Goal: Task Accomplishment & Management: Use online tool/utility

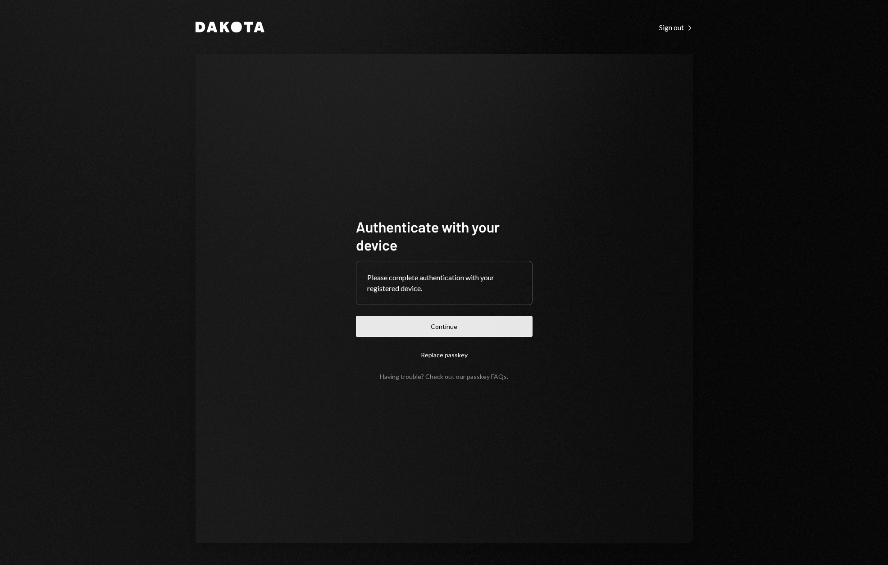
click at [437, 329] on button "Continue" at bounding box center [444, 326] width 177 height 21
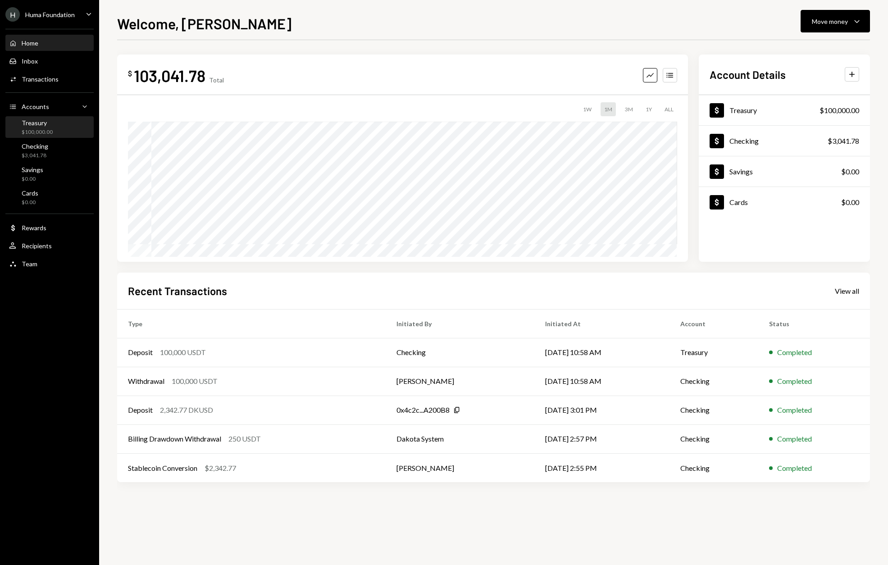
click at [37, 120] on div "Treasury" at bounding box center [37, 123] width 31 height 8
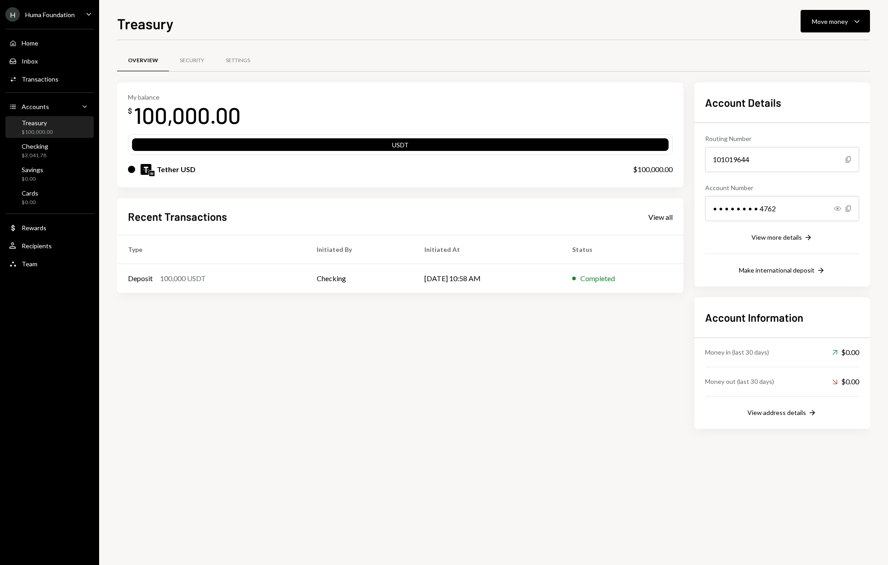
click at [230, 178] on div "Tether USD $100,000.00" at bounding box center [400, 169] width 545 height 29
click at [247, 177] on div "Tether USD $100,000.00" at bounding box center [400, 169] width 545 height 29
click at [227, 277] on div "Deposit 100,000 USDT" at bounding box center [211, 278] width 167 height 11
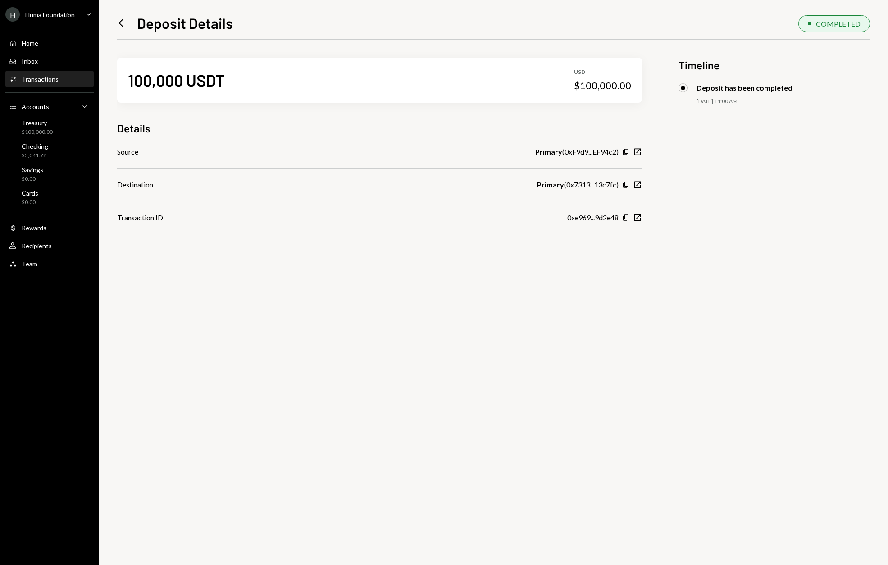
click at [125, 25] on icon "Left Arrow" at bounding box center [123, 23] width 13 height 13
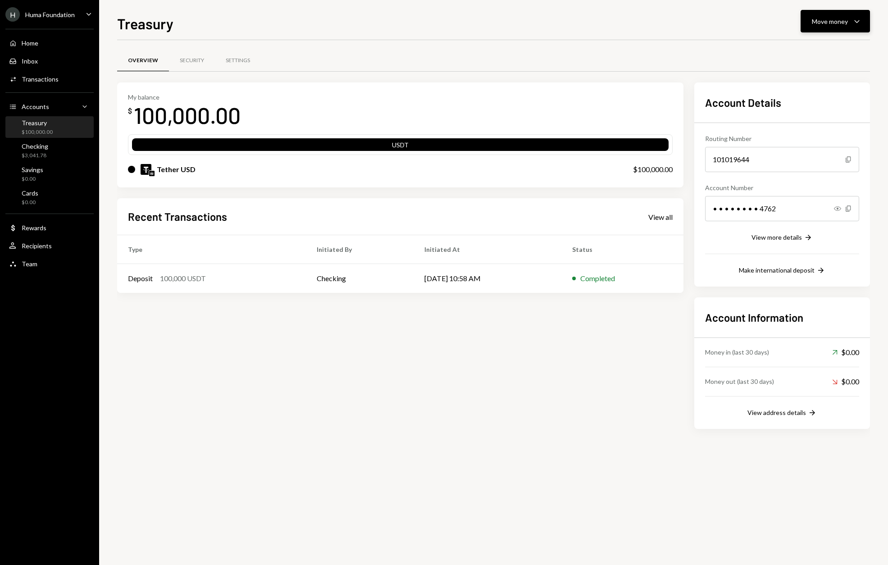
click at [822, 28] on button "Move money Caret Down" at bounding box center [835, 21] width 69 height 23
click at [800, 72] on div "Transfer" at bounding box center [828, 68] width 66 height 9
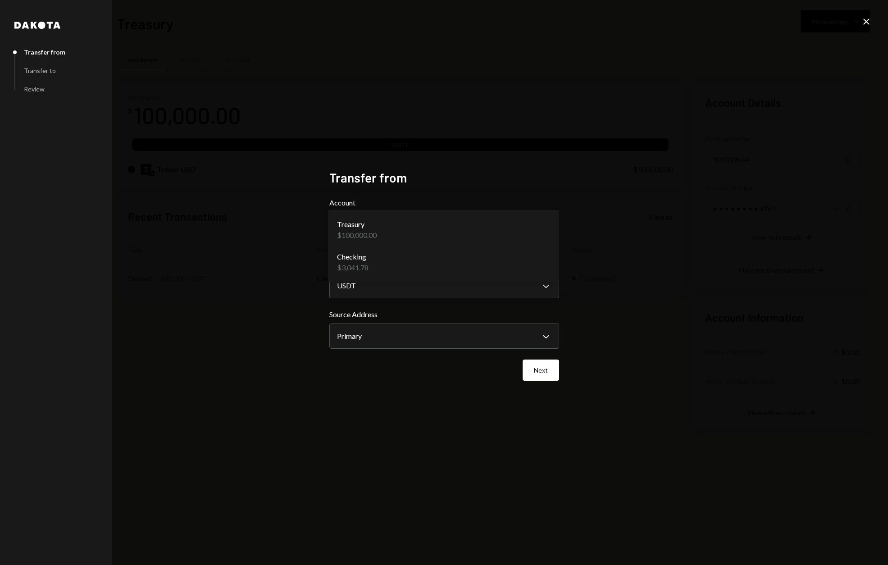
click at [546, 231] on body "**********" at bounding box center [444, 282] width 888 height 565
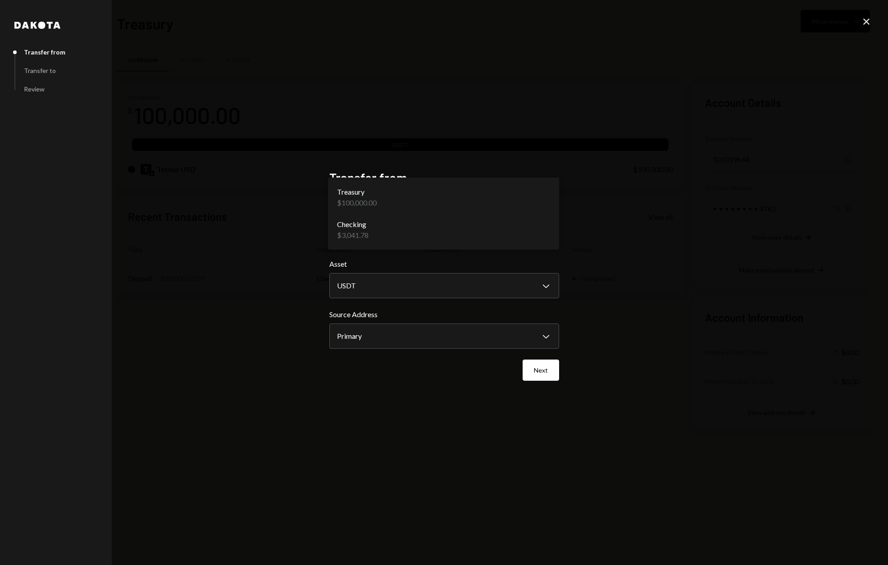
click at [546, 229] on body "**********" at bounding box center [444, 282] width 888 height 565
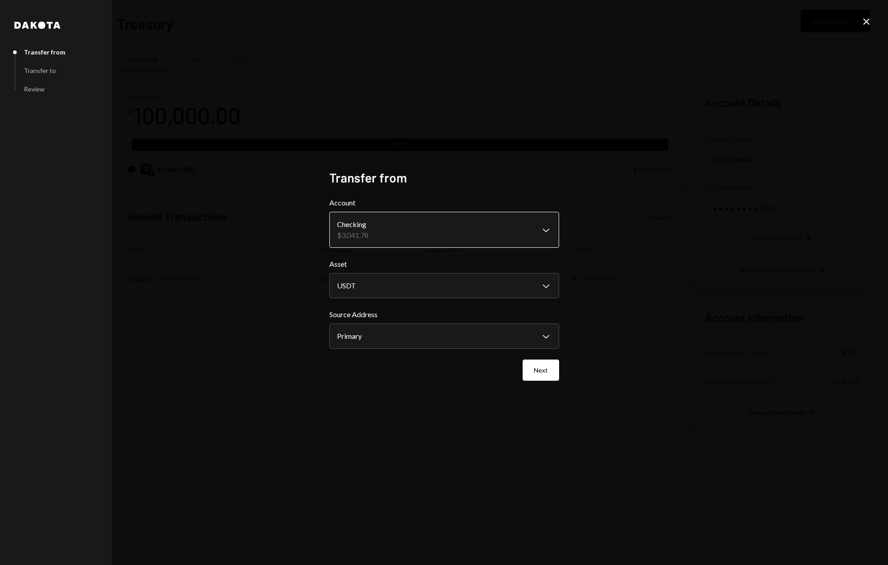
click at [551, 227] on body "**********" at bounding box center [444, 282] width 888 height 565
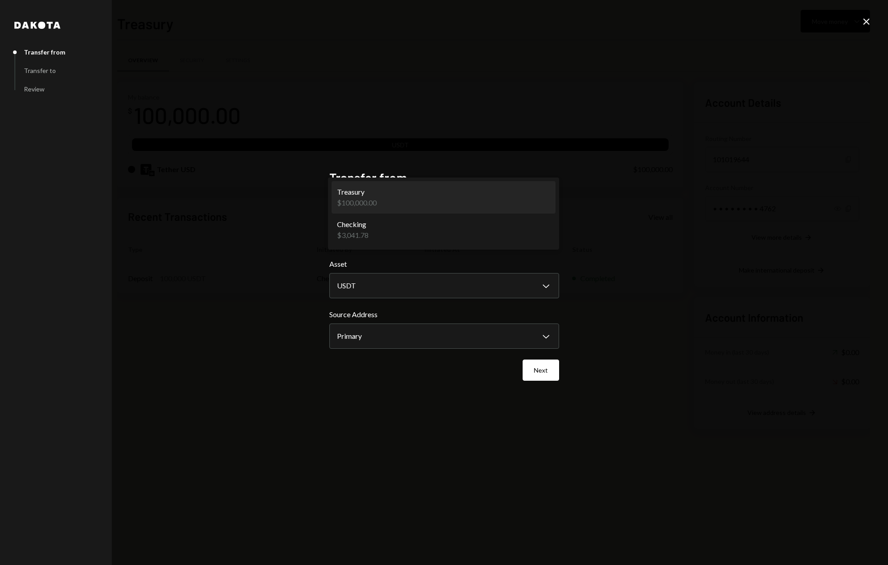
select select "**********"
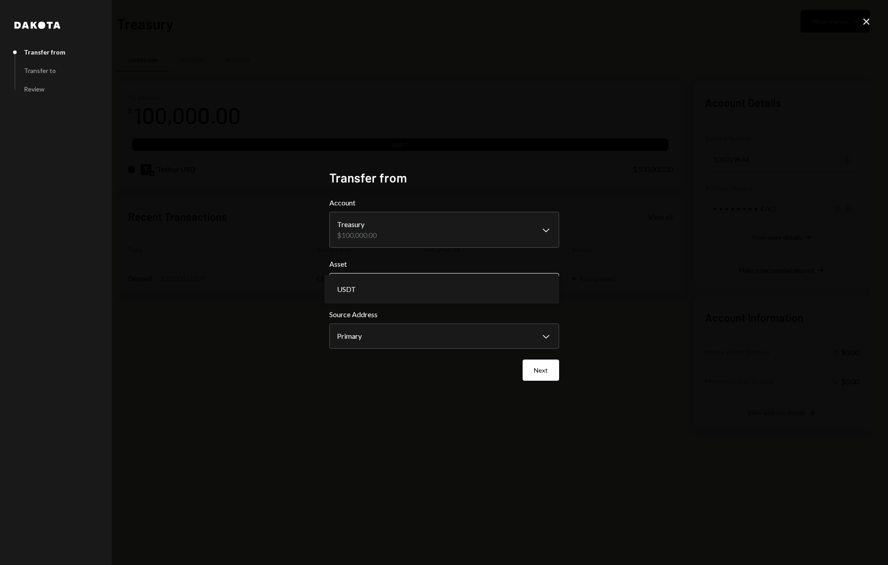
click at [504, 284] on body "**********" at bounding box center [444, 282] width 888 height 565
click at [551, 378] on button "Next" at bounding box center [541, 370] width 36 height 21
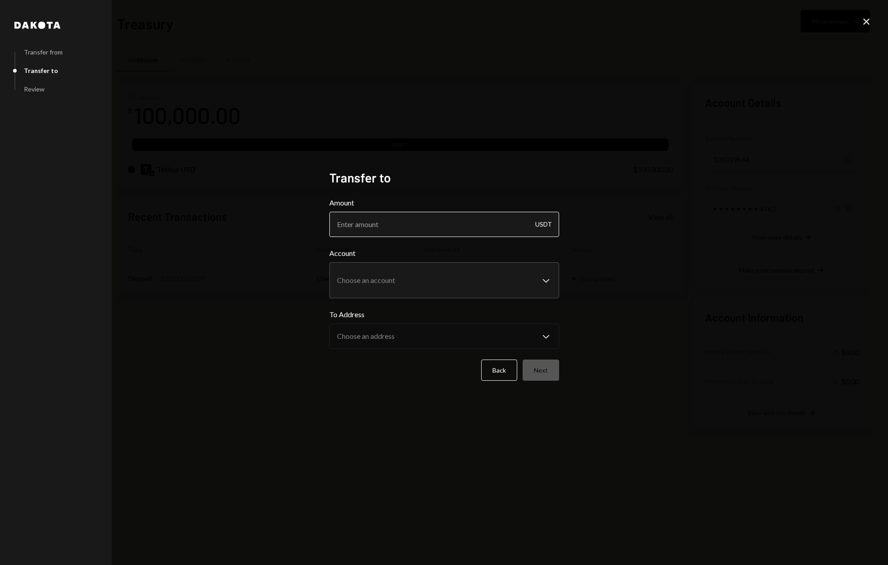
click at [460, 221] on input "Amount" at bounding box center [444, 224] width 230 height 25
type input "100000"
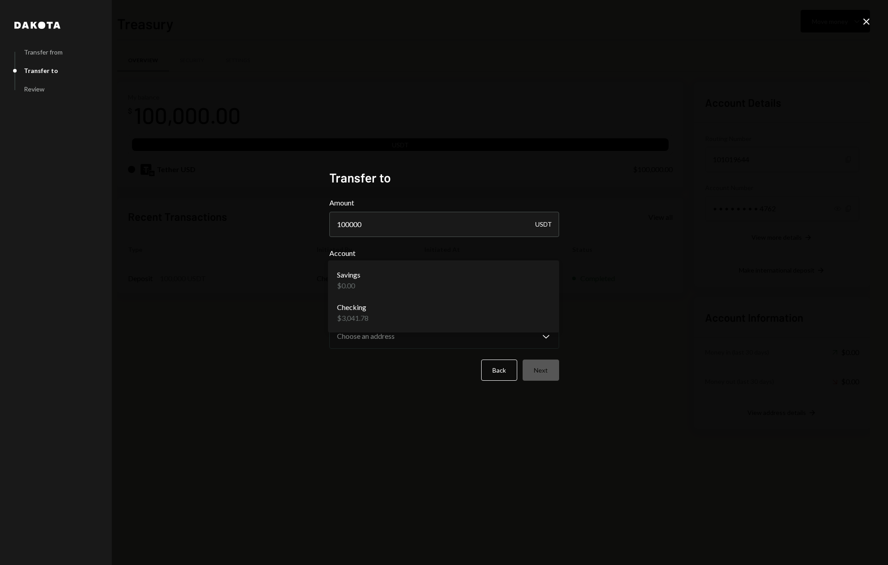
click at [551, 280] on body "**********" at bounding box center [444, 282] width 888 height 565
click at [546, 282] on body "**********" at bounding box center [444, 282] width 888 height 565
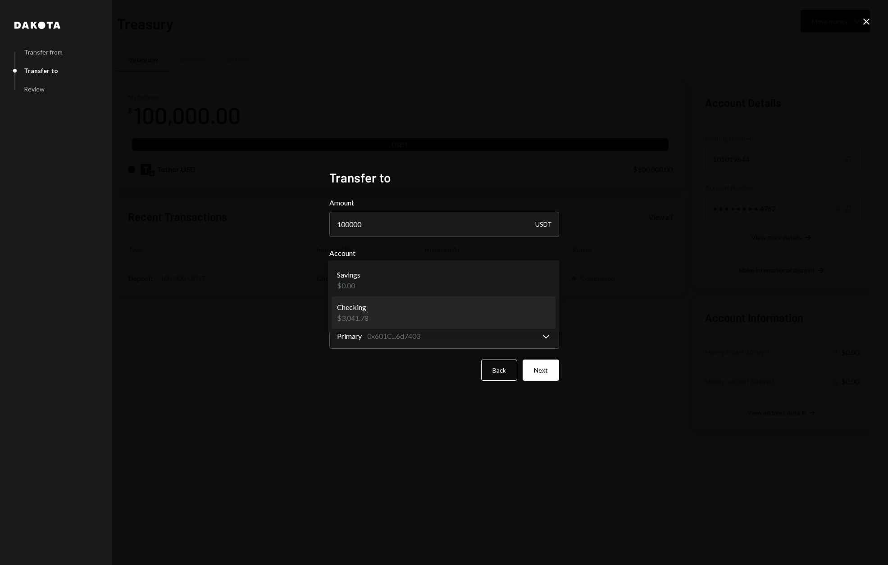
select select "**********"
click at [545, 370] on button "Next" at bounding box center [541, 370] width 36 height 21
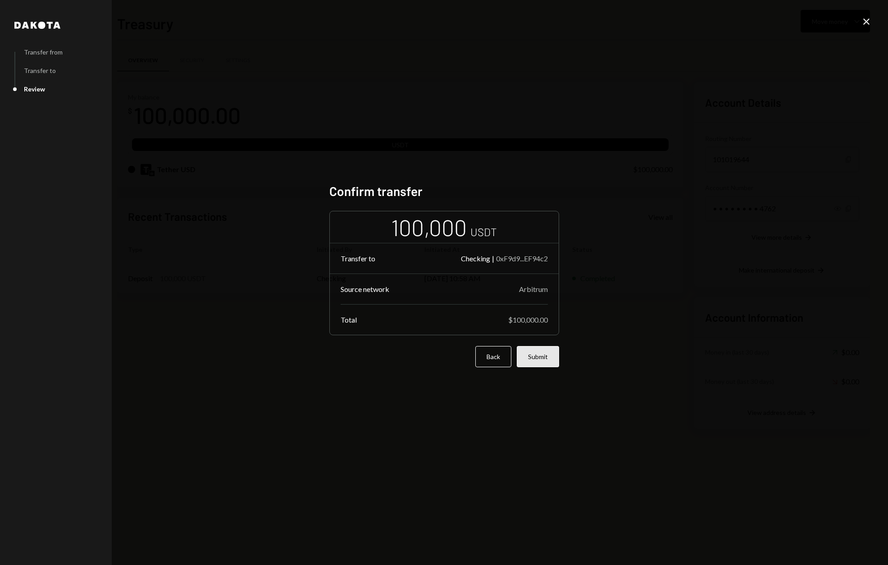
click at [545, 361] on button "Submit" at bounding box center [538, 356] width 42 height 21
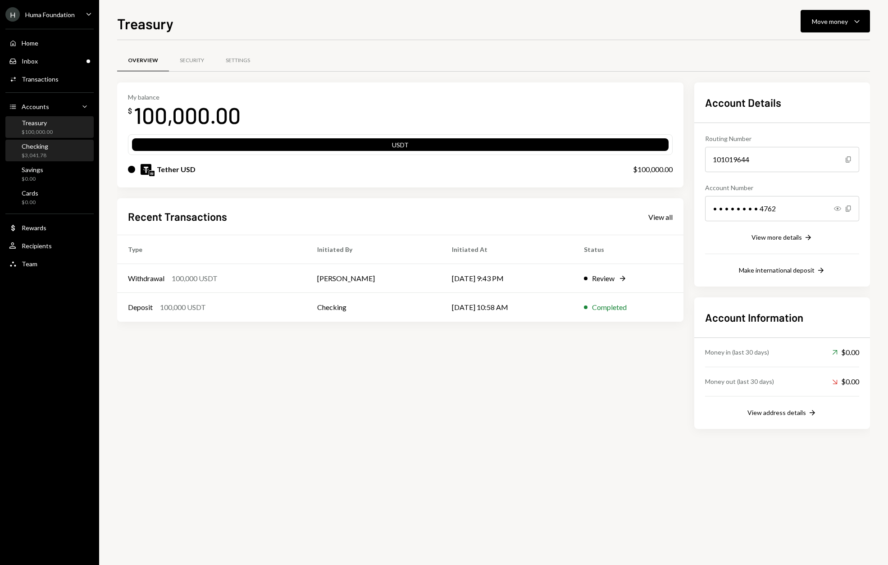
click at [46, 147] on div "Checking" at bounding box center [35, 146] width 27 height 8
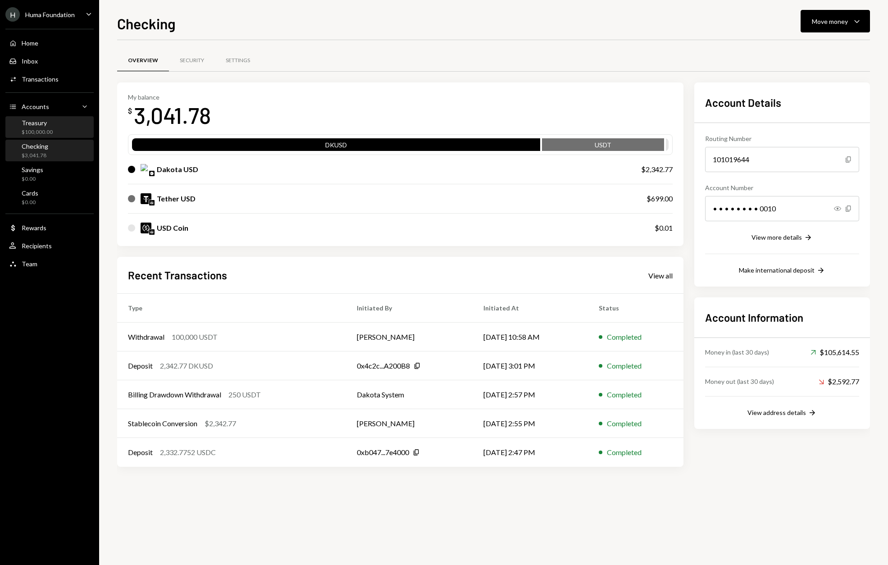
click at [41, 126] on div "Treasury" at bounding box center [37, 123] width 31 height 8
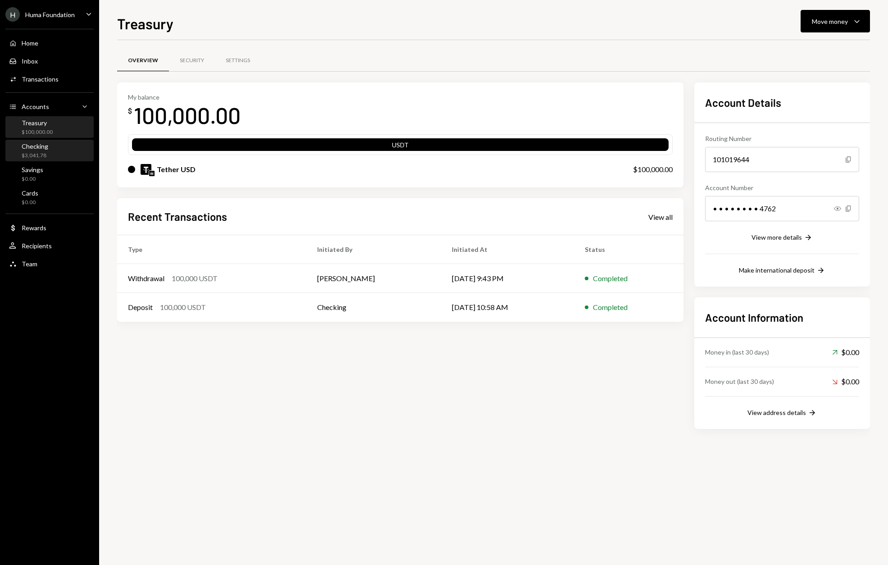
click at [50, 149] on div "Checking $3,041.78" at bounding box center [49, 150] width 81 height 17
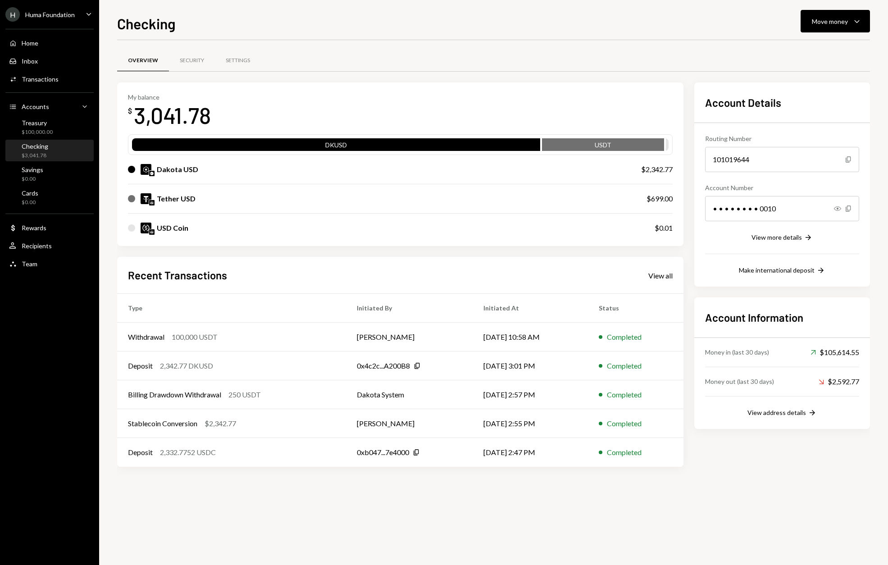
click at [276, 200] on div "Tether USD" at bounding box center [378, 198] width 501 height 11
click at [201, 231] on div "USD Coin" at bounding box center [382, 228] width 509 height 11
click at [67, 122] on div "Treasury $100,000.00" at bounding box center [49, 127] width 81 height 17
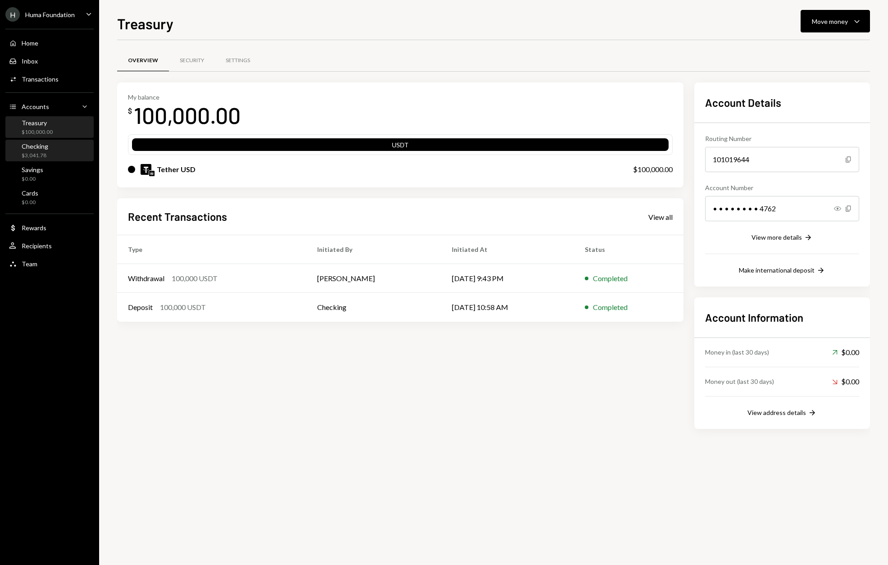
click at [41, 150] on div "Checking $3,041.78" at bounding box center [35, 150] width 27 height 17
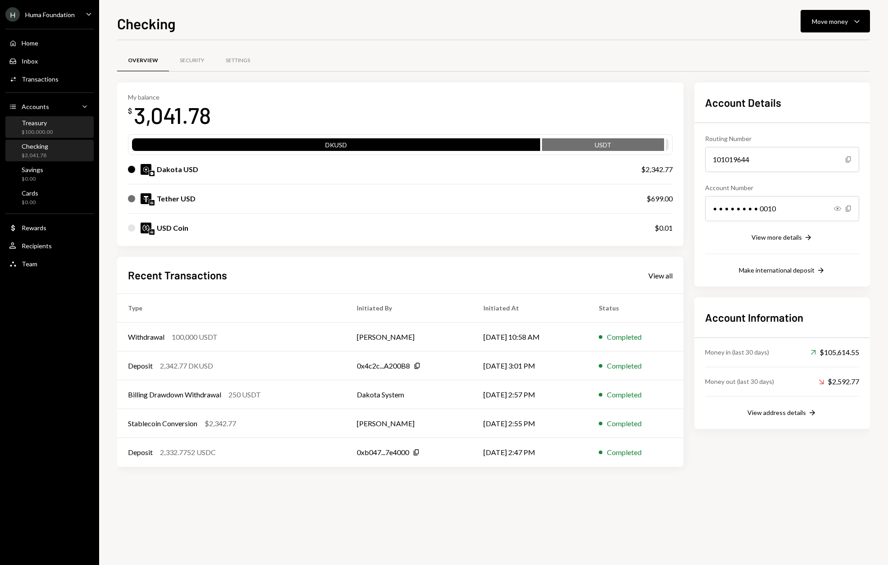
click at [50, 123] on div "Treasury" at bounding box center [37, 123] width 31 height 8
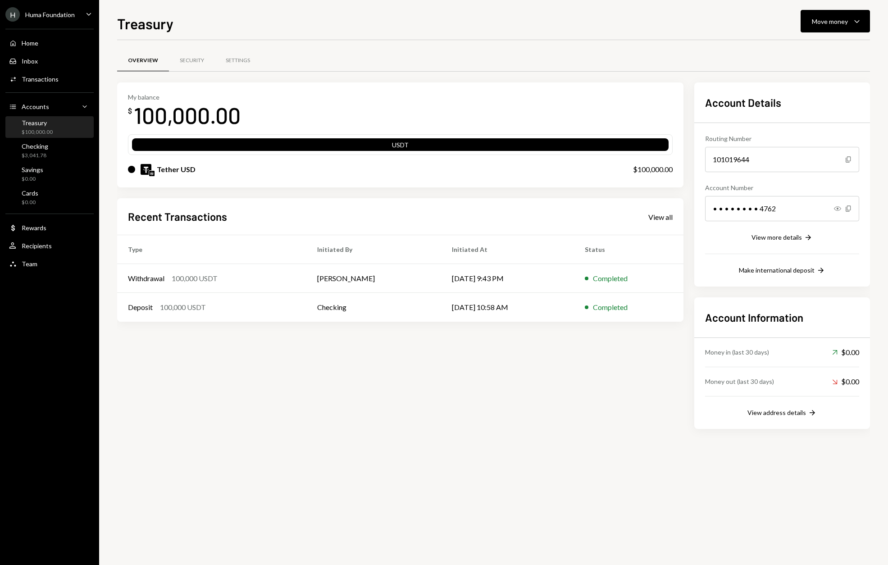
click at [400, 168] on div "Tether USD" at bounding box center [371, 169] width 487 height 11
click at [391, 288] on td "[PERSON_NAME]" at bounding box center [373, 278] width 135 height 29
click at [41, 147] on div "Checking" at bounding box center [35, 146] width 27 height 8
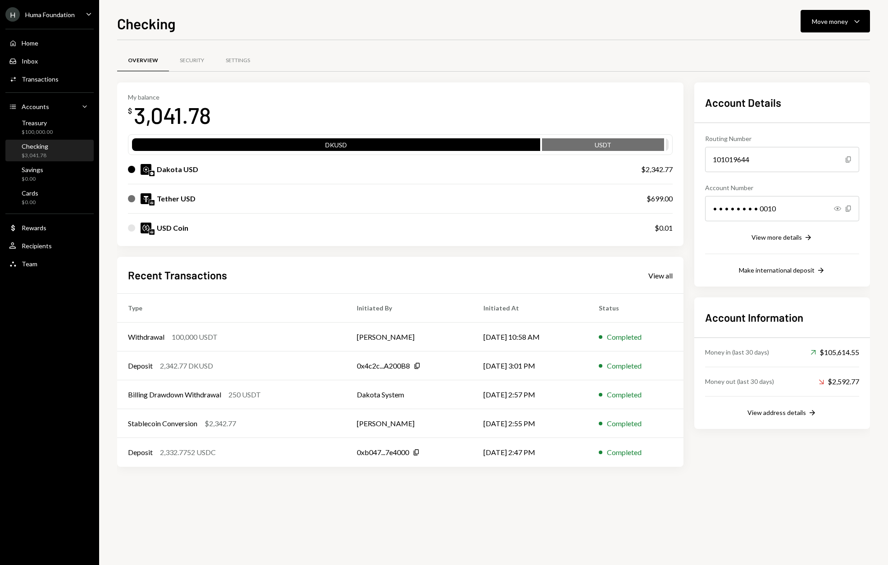
click at [595, 155] on div "Dakota USD $2,342.77" at bounding box center [400, 169] width 545 height 29
click at [229, 333] on div "Withdrawal 100,000 USDT" at bounding box center [231, 337] width 207 height 11
click at [336, 175] on div "Dakota USD $2,342.77" at bounding box center [400, 169] width 545 height 29
click at [390, 168] on div "Dakota USD" at bounding box center [375, 169] width 495 height 11
click at [186, 229] on div "USD Coin" at bounding box center [173, 228] width 32 height 11
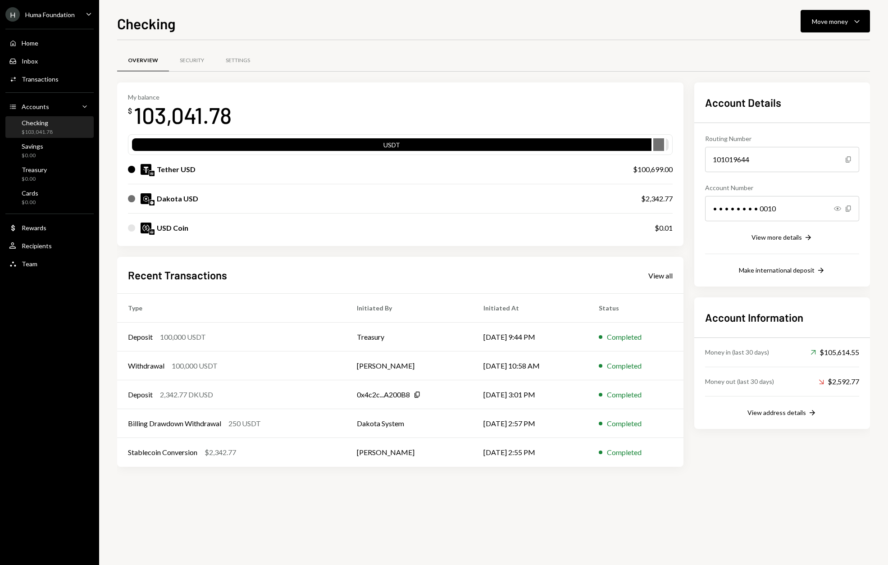
click at [344, 169] on div "Tether USD" at bounding box center [371, 169] width 487 height 11
click at [658, 159] on div "Tether USD $100,699.00" at bounding box center [400, 169] width 545 height 29
click at [825, 14] on button "Move money Caret Down" at bounding box center [835, 21] width 69 height 23
click at [801, 53] on div "Send" at bounding box center [828, 48] width 66 height 9
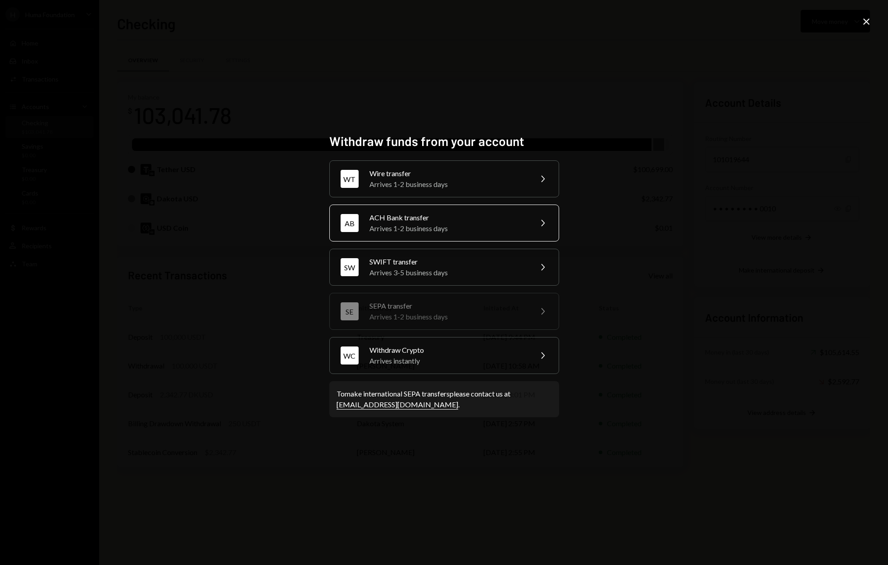
click at [414, 228] on div "Arrives 1-2 business days" at bounding box center [447, 228] width 157 height 11
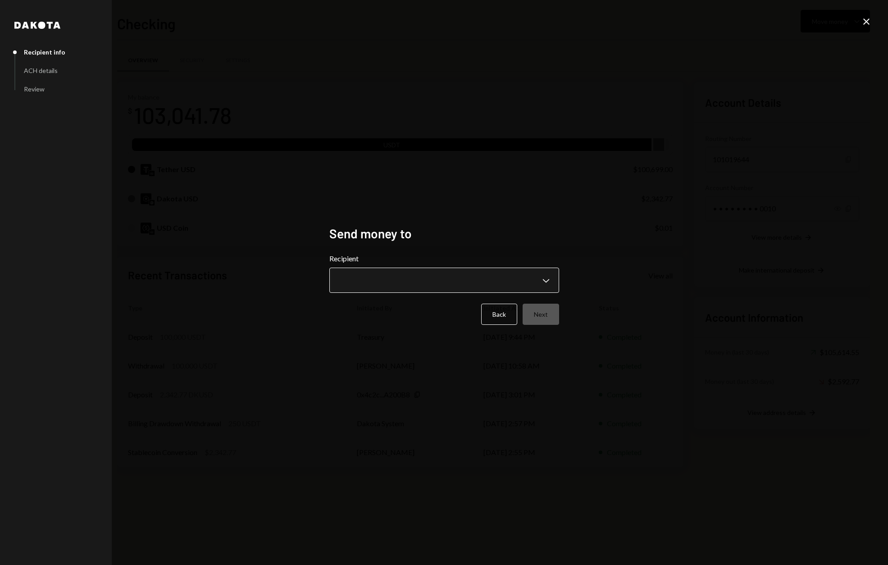
click at [387, 275] on body "H Huma Foundation Caret Down Home Home Inbox Inbox Activities Transactions Acco…" at bounding box center [444, 282] width 888 height 565
select select "**********"
click at [540, 315] on button "Next" at bounding box center [541, 314] width 36 height 21
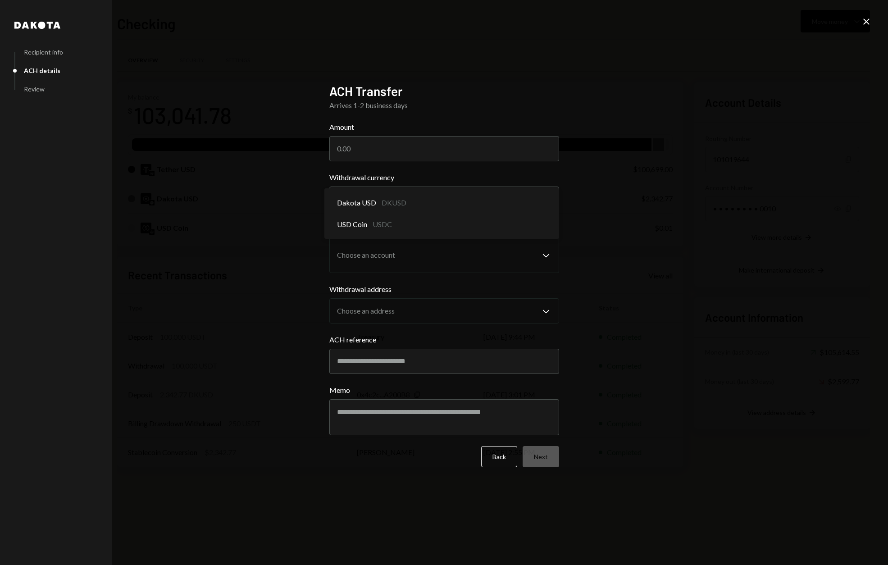
click at [391, 206] on body "H Huma Foundation Caret Down Home Home Inbox Inbox Activities Transactions Acco…" at bounding box center [444, 282] width 888 height 565
click at [277, 270] on div "**********" at bounding box center [444, 282] width 888 height 565
click at [265, 277] on div "**********" at bounding box center [444, 282] width 888 height 565
click at [869, 18] on icon "Close" at bounding box center [866, 21] width 11 height 11
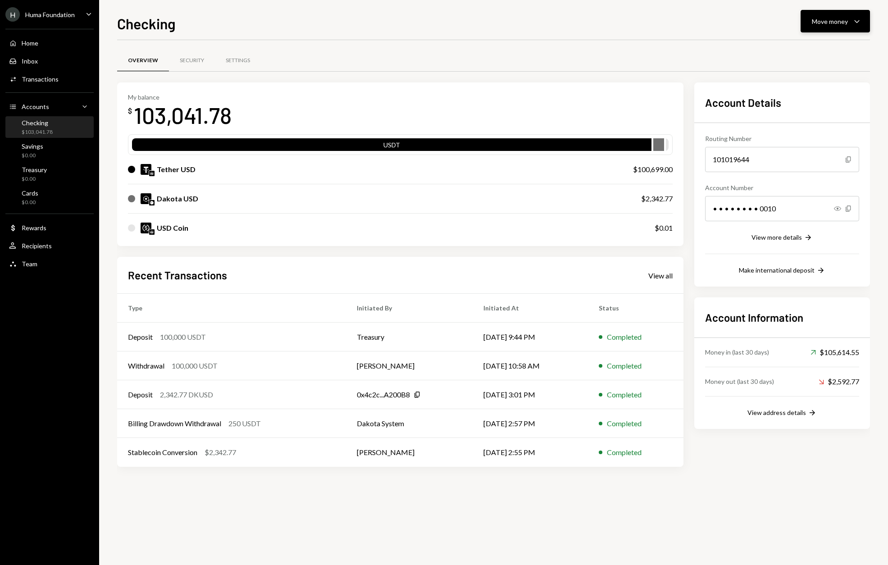
click at [831, 19] on div "Move money" at bounding box center [830, 21] width 36 height 9
click at [803, 44] on div "Send" at bounding box center [828, 48] width 66 height 9
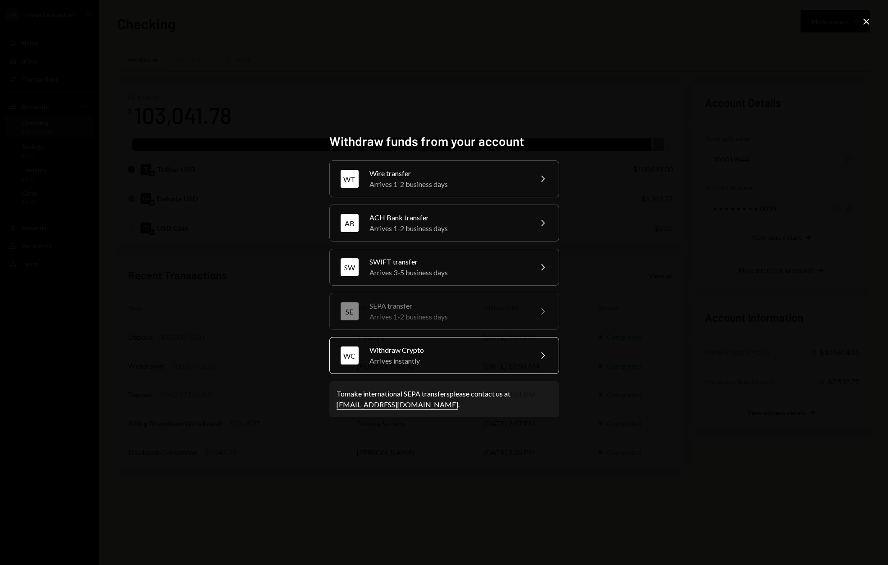
click at [421, 351] on div "Withdraw Crypto" at bounding box center [447, 350] width 157 height 11
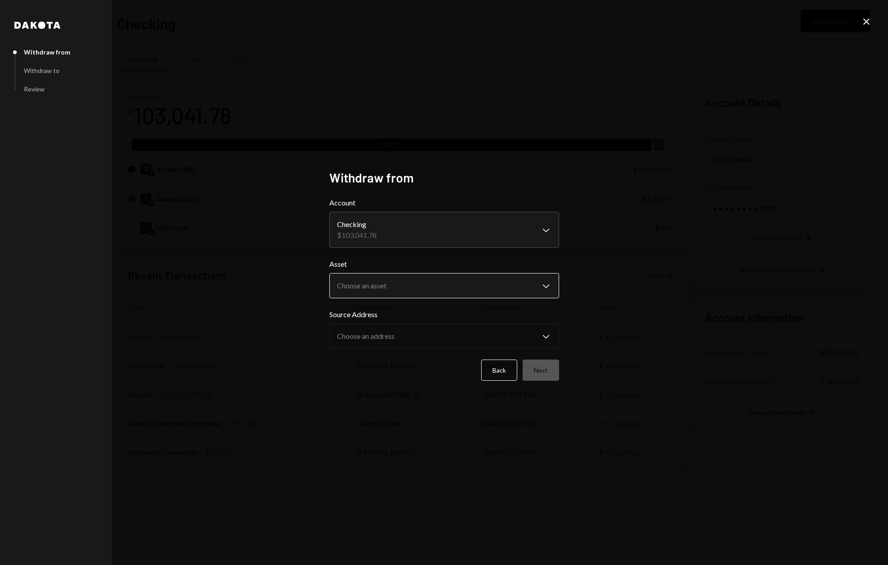
click at [383, 287] on body "H Huma Foundation Caret Down Home Home Inbox Inbox Activities Transactions Acco…" at bounding box center [444, 282] width 888 height 565
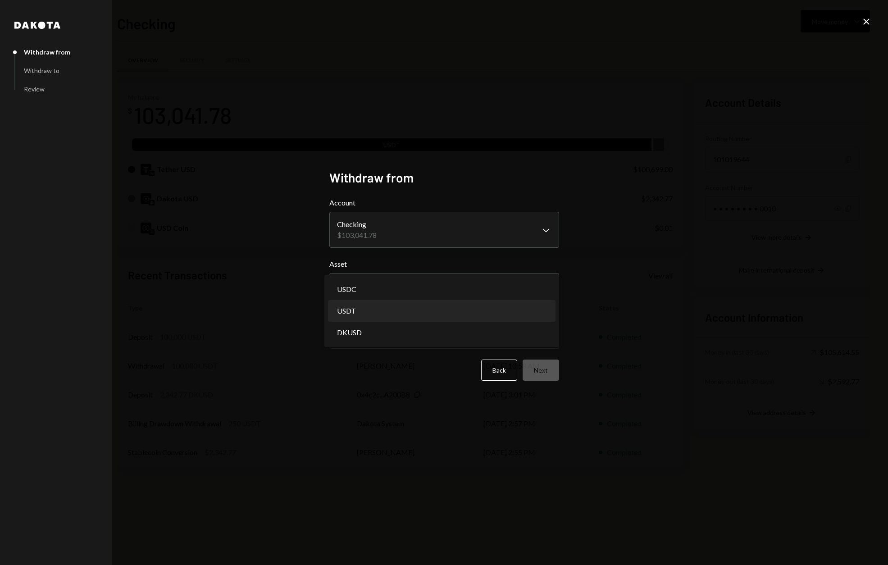
select select "****"
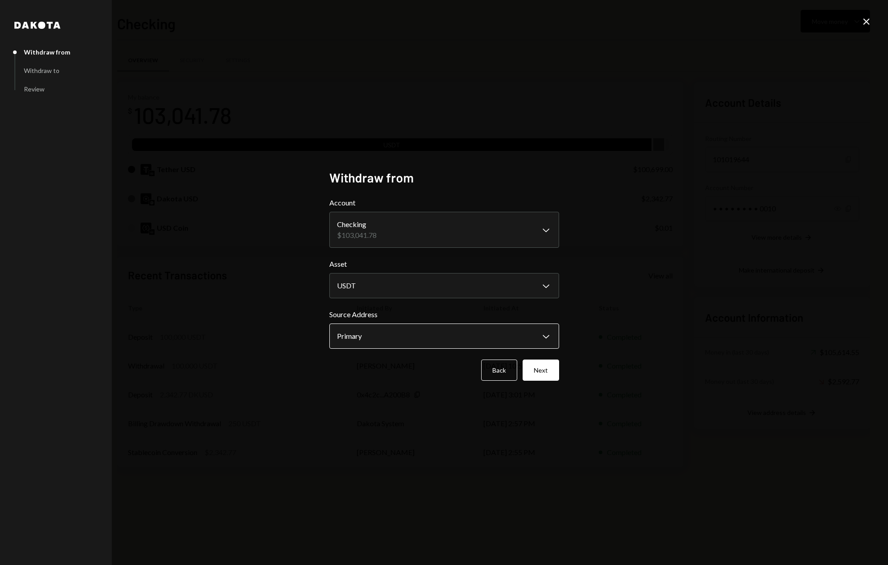
click at [365, 334] on body "H Huma Foundation Caret Down Home Home Inbox Inbox Activities Transactions Acco…" at bounding box center [444, 282] width 888 height 565
click at [364, 369] on div "Back Next" at bounding box center [444, 370] width 230 height 21
click at [542, 363] on button "Next" at bounding box center [541, 370] width 36 height 21
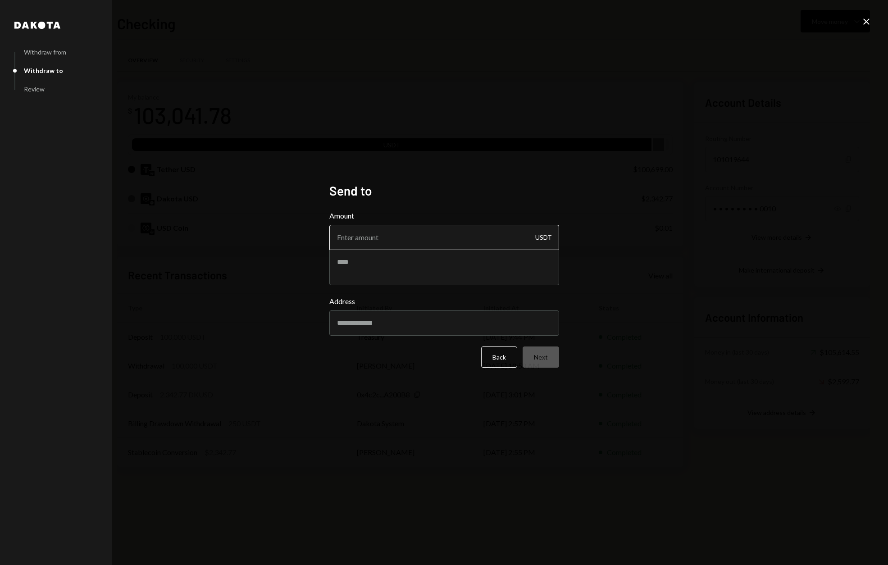
click at [394, 244] on input "Amount" at bounding box center [444, 237] width 230 height 25
click at [373, 326] on input "Address" at bounding box center [444, 322] width 230 height 25
click at [360, 231] on input "Amount" at bounding box center [444, 237] width 230 height 25
click at [544, 238] on div "USDT" at bounding box center [543, 237] width 17 height 25
click at [492, 364] on button "Back" at bounding box center [499, 356] width 36 height 21
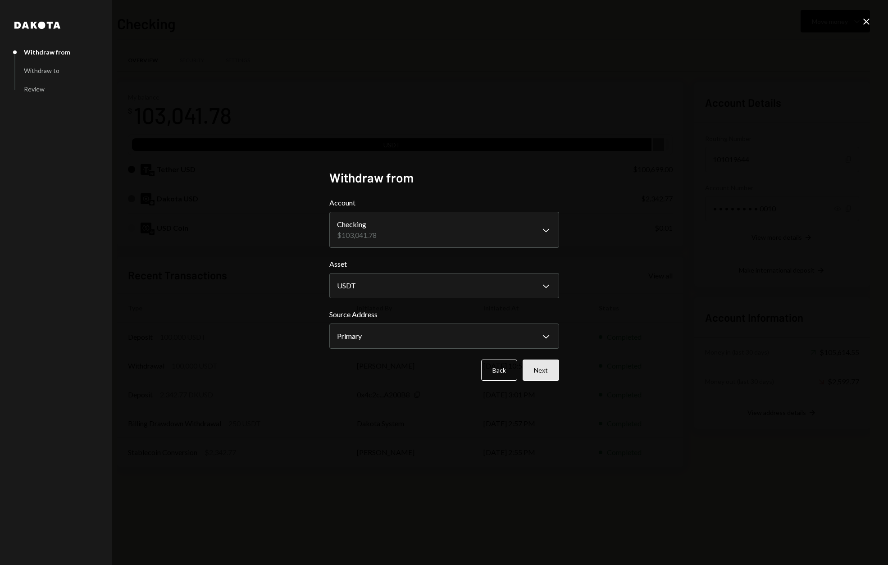
click at [543, 368] on button "Next" at bounding box center [541, 370] width 36 height 21
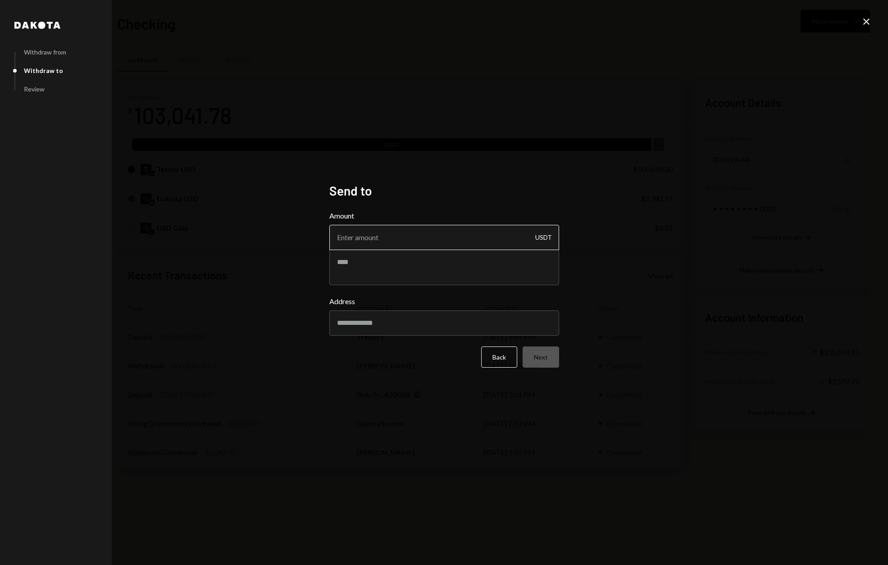
click at [437, 244] on input "Amount" at bounding box center [444, 237] width 230 height 25
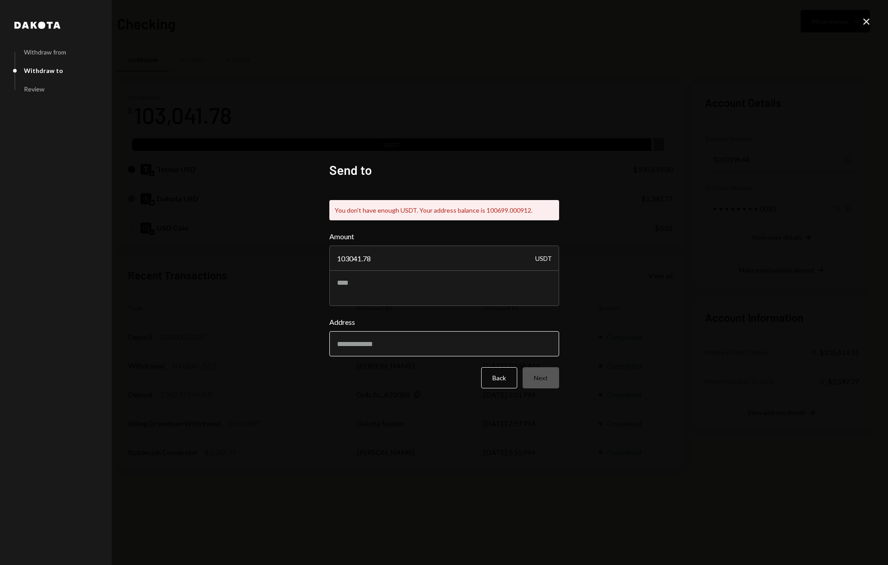
click at [415, 316] on form "Amount 103041.78 USDT Address Back Next" at bounding box center [444, 309] width 230 height 157
drag, startPoint x: 362, startPoint y: 259, endPoint x: 417, endPoint y: 259, distance: 55.0
click at [417, 259] on input "103041.78" at bounding box center [444, 258] width 230 height 25
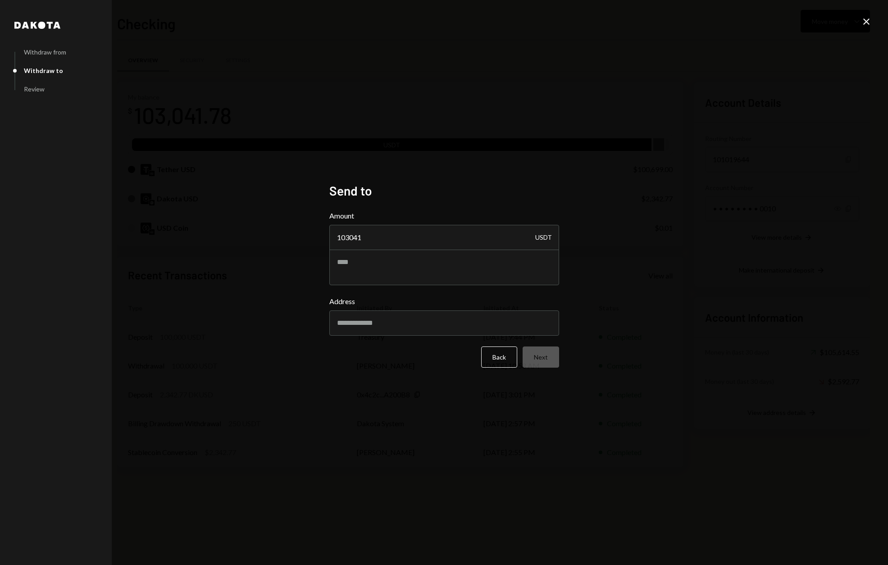
type input "103041"
click at [396, 326] on div "Address" at bounding box center [444, 316] width 230 height 40
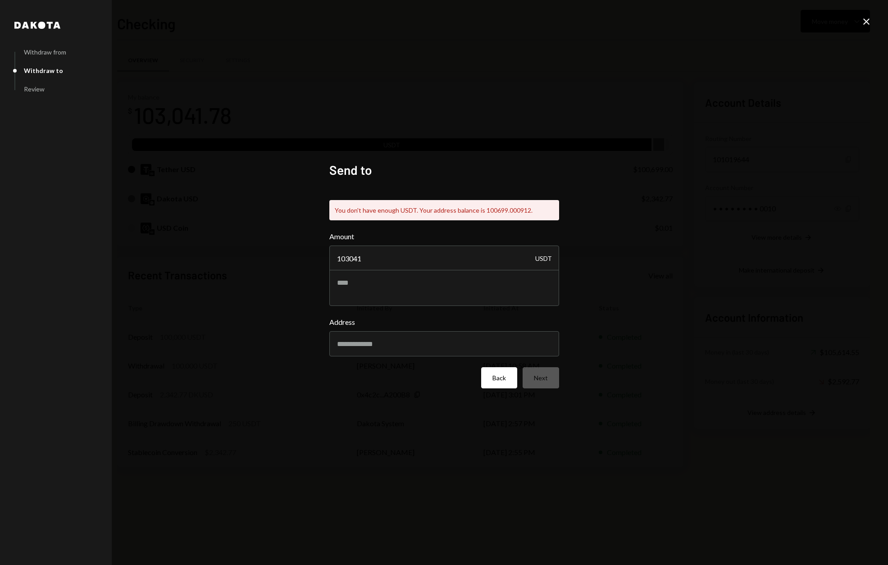
click at [493, 373] on button "Back" at bounding box center [499, 377] width 36 height 21
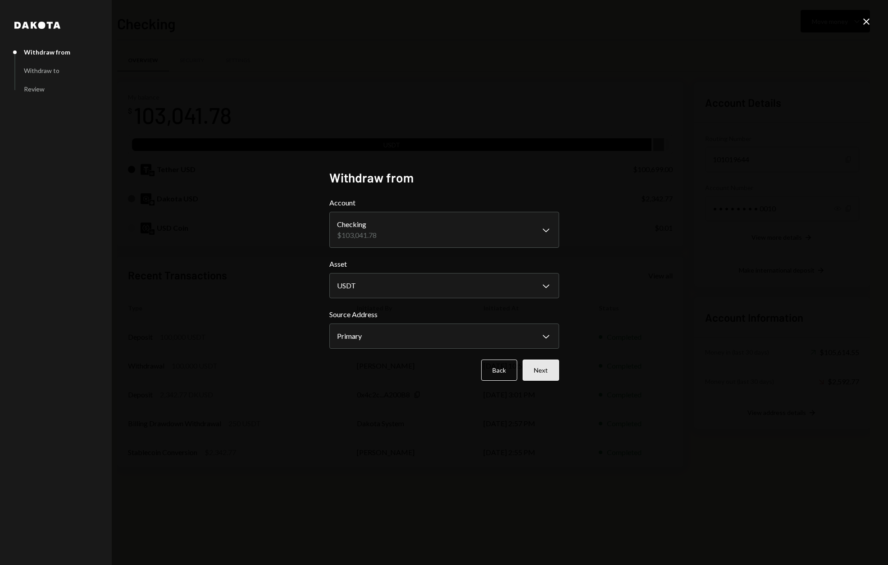
click at [542, 369] on button "Next" at bounding box center [541, 370] width 36 height 21
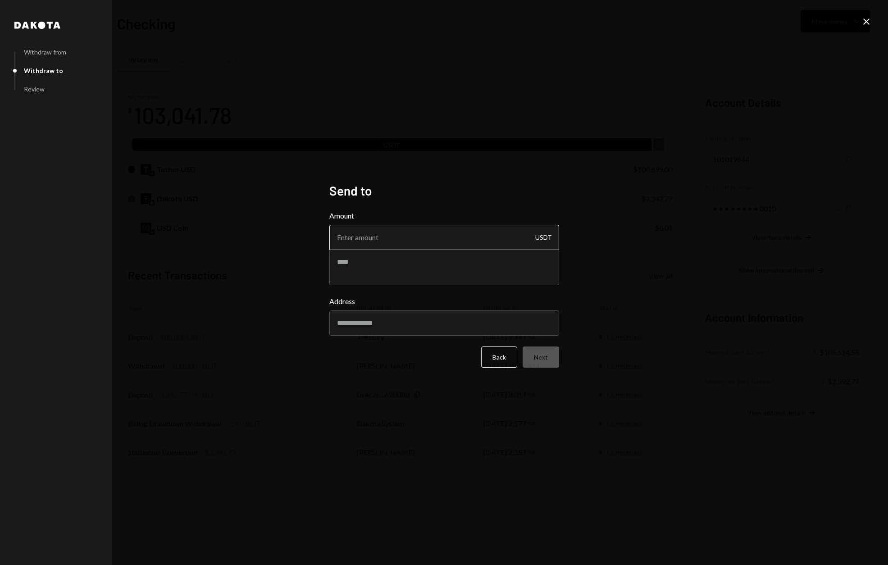
click at [404, 228] on input "Amount" at bounding box center [444, 237] width 230 height 25
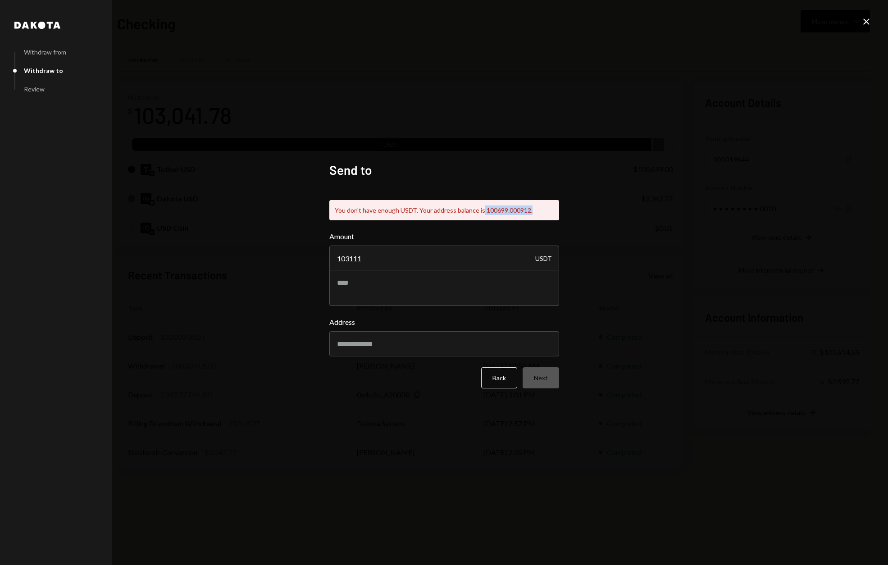
drag, startPoint x: 479, startPoint y: 209, endPoint x: 540, endPoint y: 209, distance: 60.8
click at [540, 209] on div "You don't have enough USDT. Your address balance is 100699.000912." at bounding box center [444, 210] width 230 height 20
click at [494, 205] on div "You don't have enough USDT. Your address balance is 100699.000912." at bounding box center [444, 210] width 230 height 20
drag, startPoint x: 482, startPoint y: 210, endPoint x: 504, endPoint y: 210, distance: 21.2
click at [504, 210] on div "You don't have enough USDT. Your address balance is 100699.000912." at bounding box center [444, 210] width 230 height 20
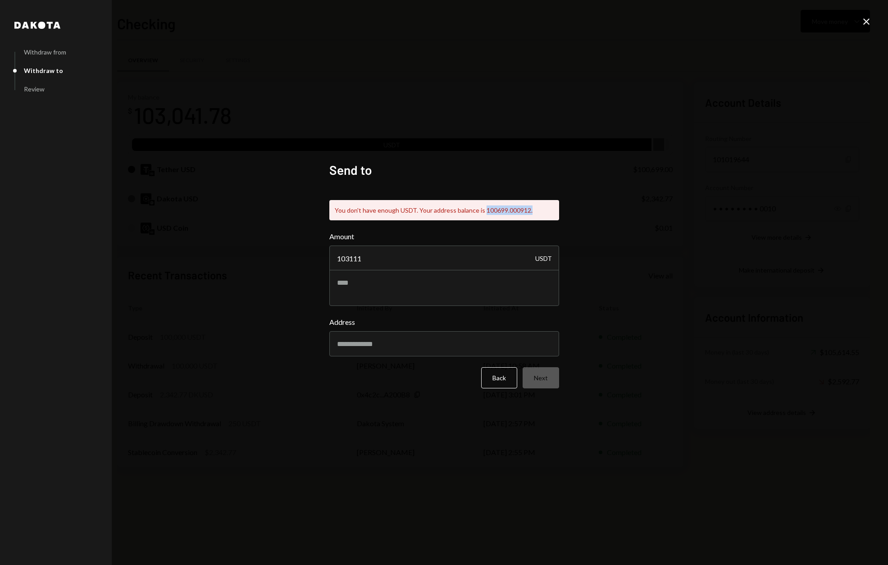
drag, startPoint x: 482, startPoint y: 210, endPoint x: 527, endPoint y: 209, distance: 45.1
click at [527, 209] on div "You don't have enough USDT. Your address balance is 100699.000912." at bounding box center [444, 210] width 230 height 20
click at [528, 212] on div "You don't have enough USDT. Your address balance is 100699.000912." at bounding box center [444, 210] width 230 height 20
drag, startPoint x: 525, startPoint y: 210, endPoint x: 482, endPoint y: 210, distance: 43.7
click at [482, 210] on div "You don't have enough USDT. Your address balance is 100699.000912." at bounding box center [444, 210] width 230 height 20
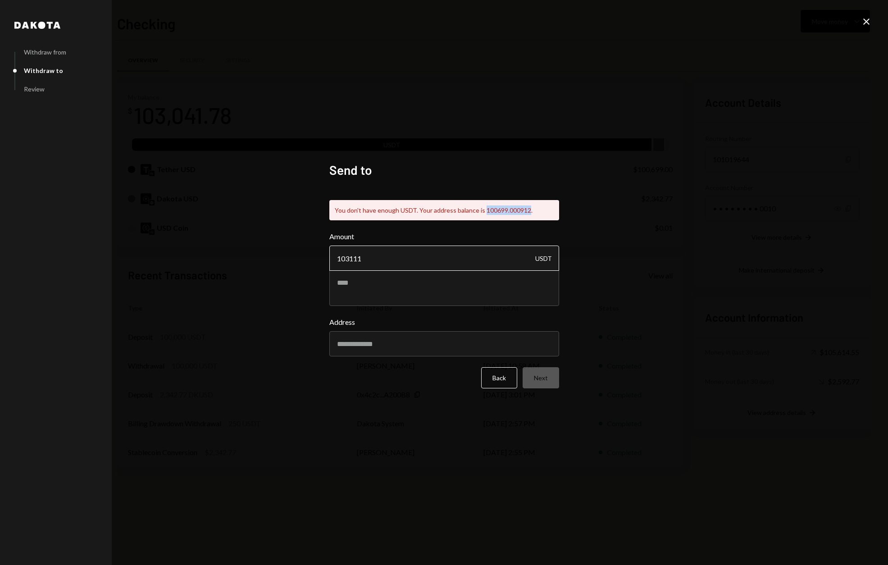
copy div "100699.000912"
click at [402, 259] on input "103111" at bounding box center [444, 258] width 230 height 25
paste input "0699.000912"
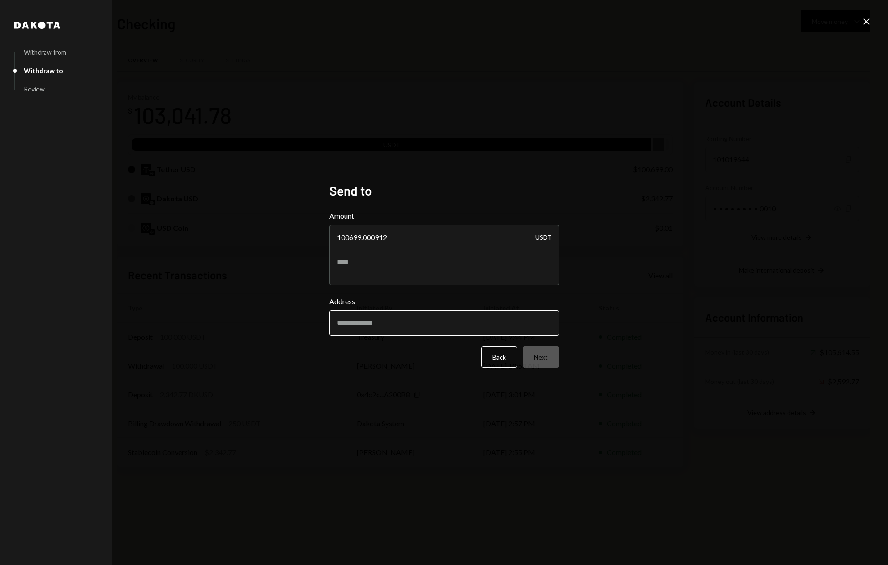
type input "100699.000912"
click at [366, 322] on input "Address" at bounding box center [444, 322] width 230 height 25
paste input "**********"
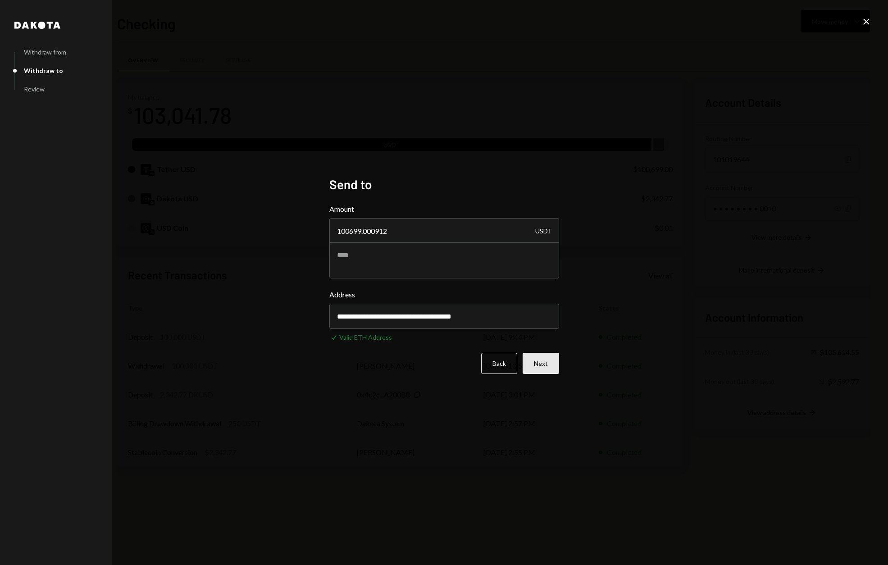
type input "**********"
click at [546, 367] on button "Next" at bounding box center [541, 363] width 36 height 21
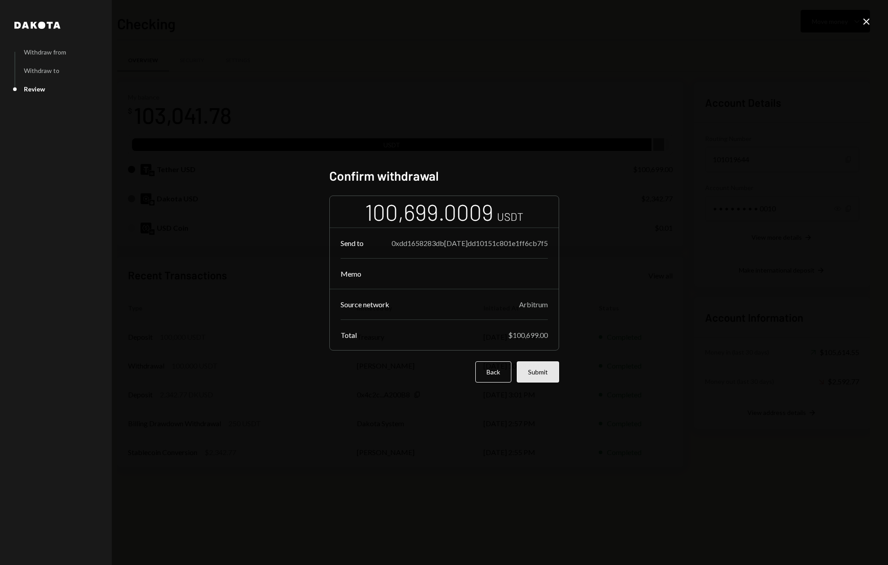
click at [544, 373] on button "Submit" at bounding box center [538, 371] width 42 height 21
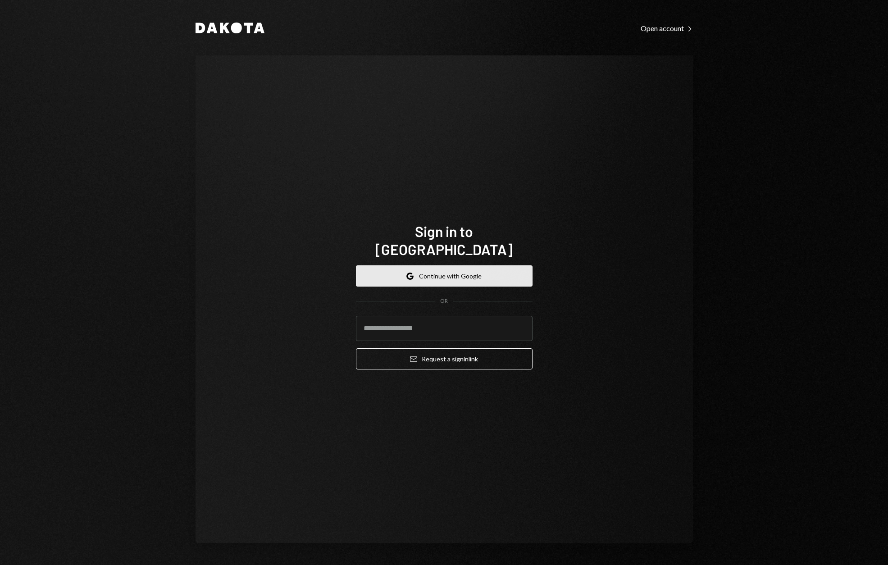
click at [424, 274] on button "Google Continue with Google" at bounding box center [444, 275] width 177 height 21
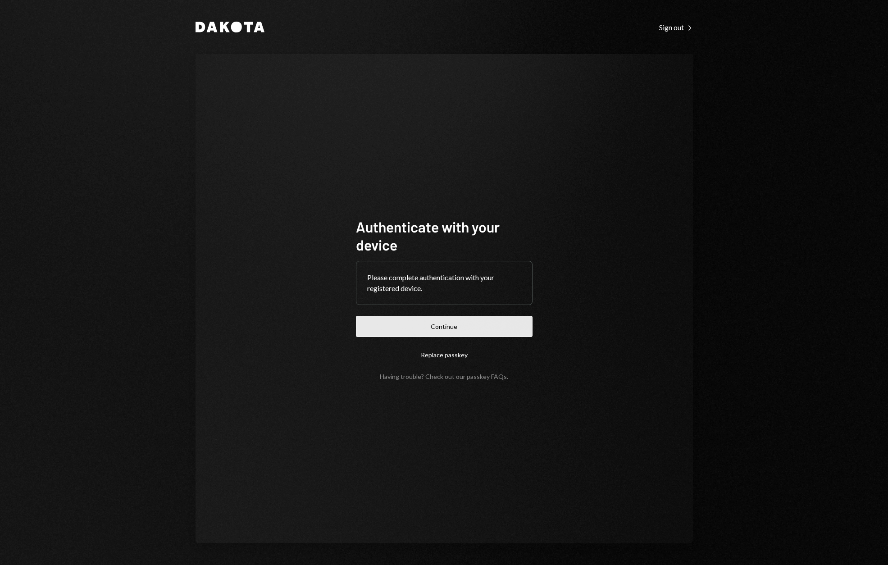
click at [432, 328] on button "Continue" at bounding box center [444, 326] width 177 height 21
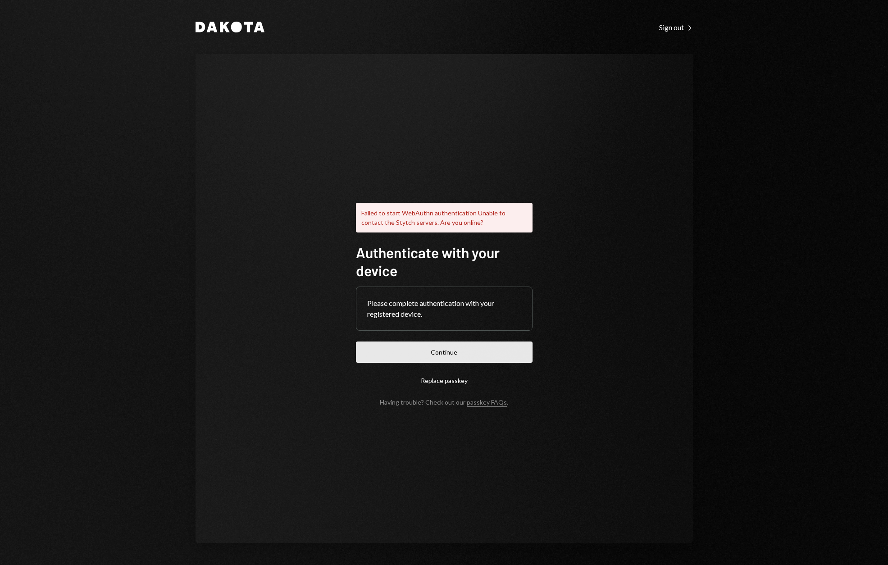
click at [445, 353] on button "Continue" at bounding box center [444, 351] width 177 height 21
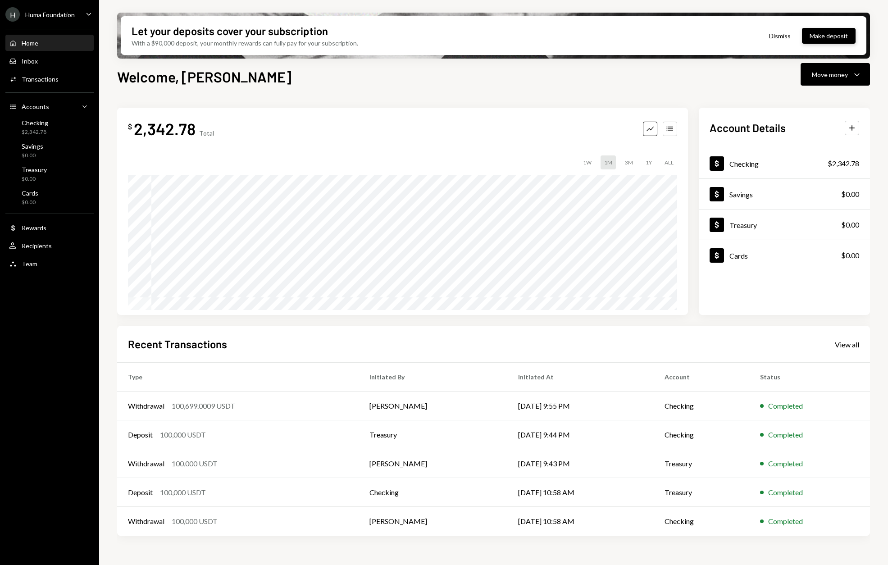
click at [817, 36] on button "Make deposit" at bounding box center [829, 36] width 54 height 16
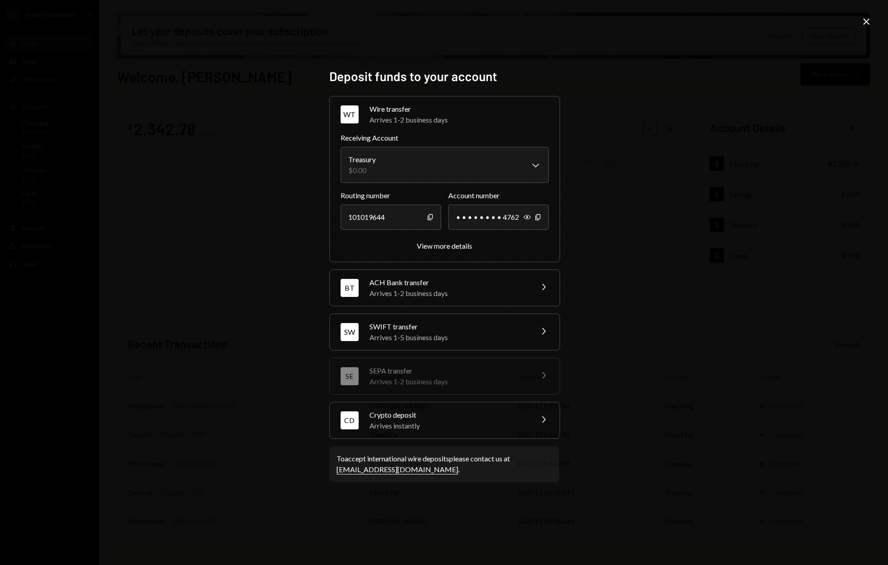
click at [451, 421] on div "Arrives instantly" at bounding box center [448, 425] width 158 height 11
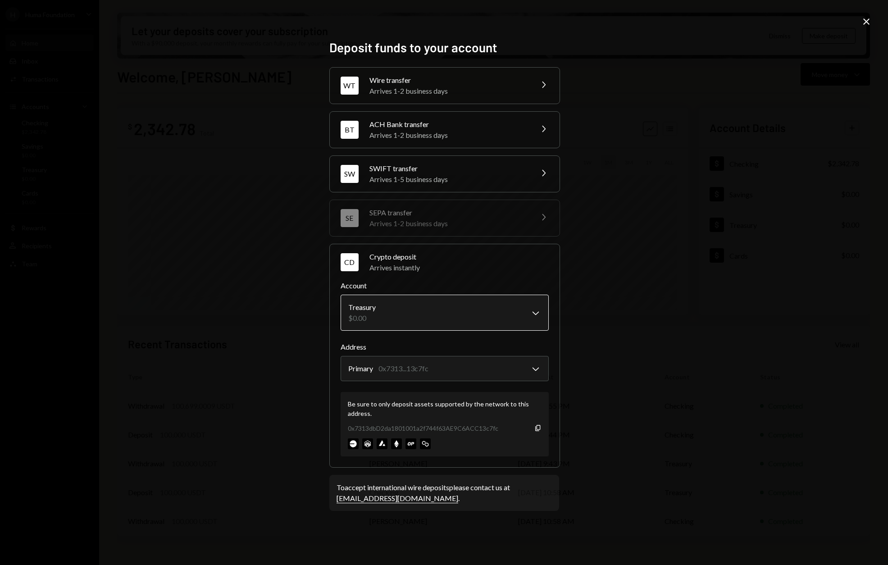
click at [421, 317] on body "H Huma Foundation Caret Down Home Home Inbox Inbox Activities Transactions Acco…" at bounding box center [444, 282] width 888 height 565
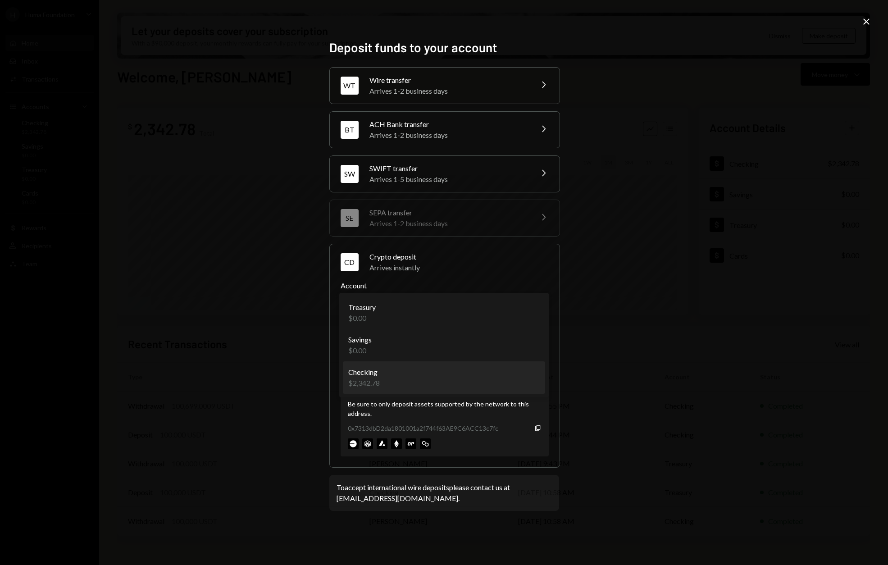
select select "**********"
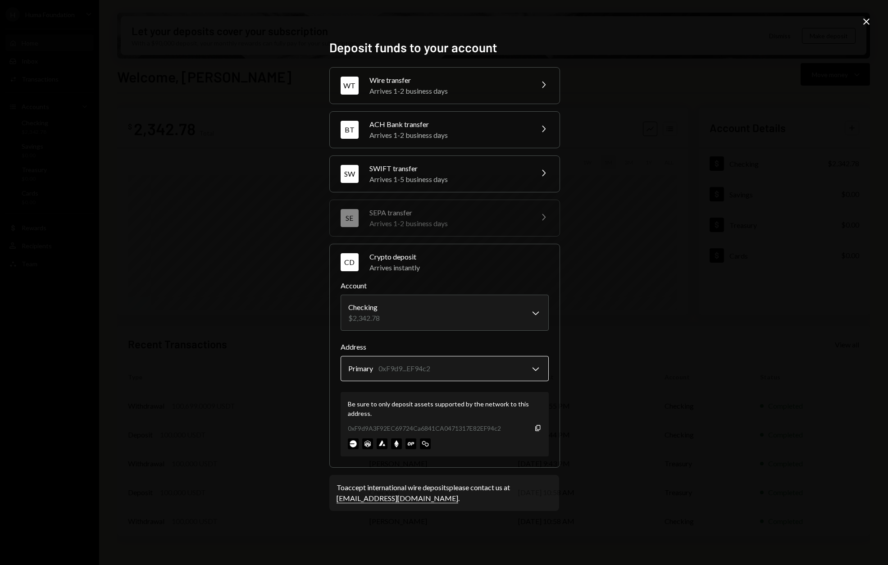
click at [461, 369] on body "H Huma Foundation Caret Down Home Home Inbox Inbox Activities Transactions Acco…" at bounding box center [444, 282] width 888 height 565
click at [539, 425] on icon "Copy" at bounding box center [537, 427] width 7 height 7
click at [189, 156] on div "**********" at bounding box center [444, 282] width 888 height 565
click at [865, 18] on icon "Close" at bounding box center [866, 21] width 11 height 11
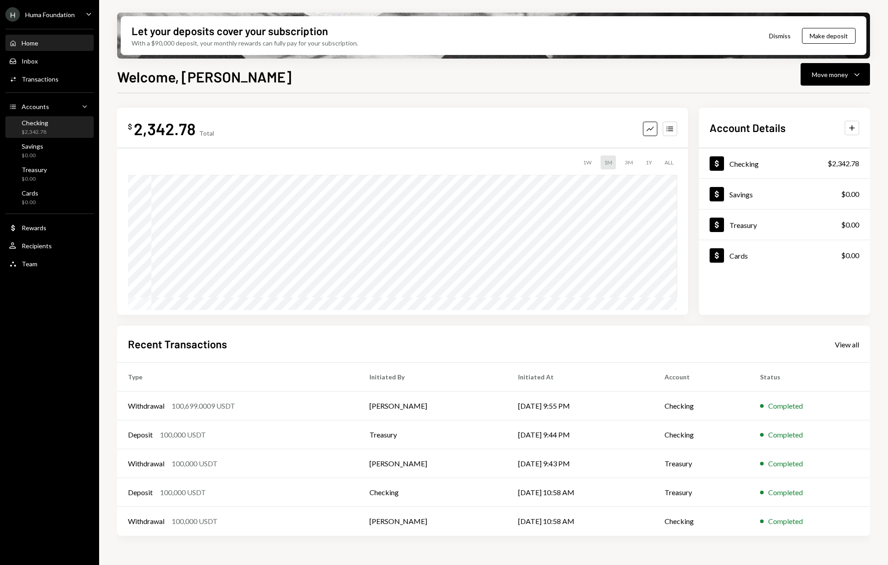
click at [23, 125] on div "Checking" at bounding box center [35, 123] width 27 height 8
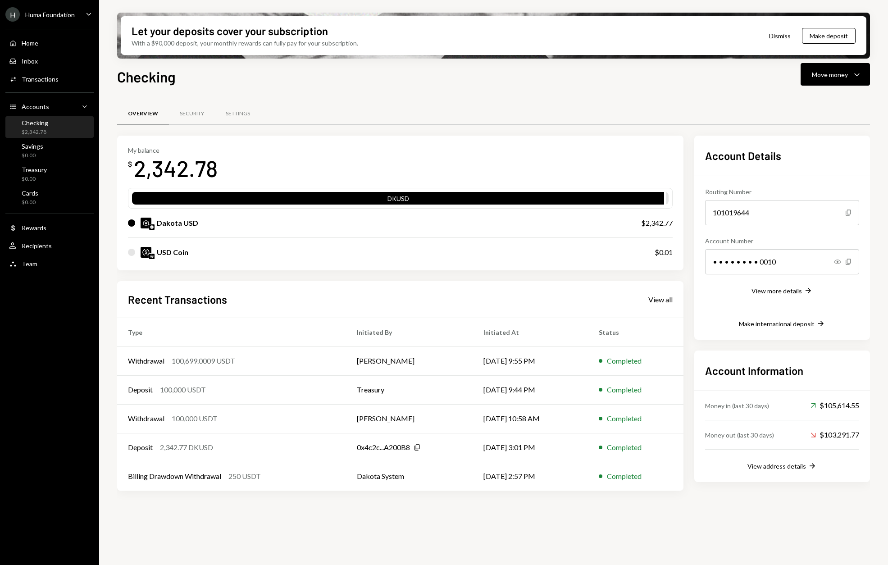
click at [41, 134] on div "$2,342.78" at bounding box center [35, 132] width 27 height 8
click at [821, 35] on button "Make deposit" at bounding box center [829, 36] width 54 height 16
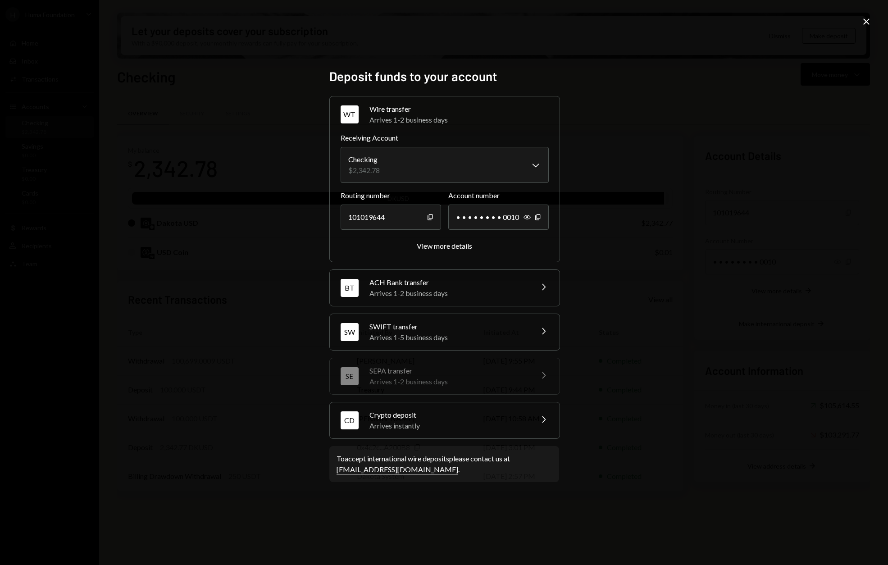
click at [410, 432] on div "CD Crypto deposit Arrives instantly Chevron Right" at bounding box center [445, 420] width 230 height 36
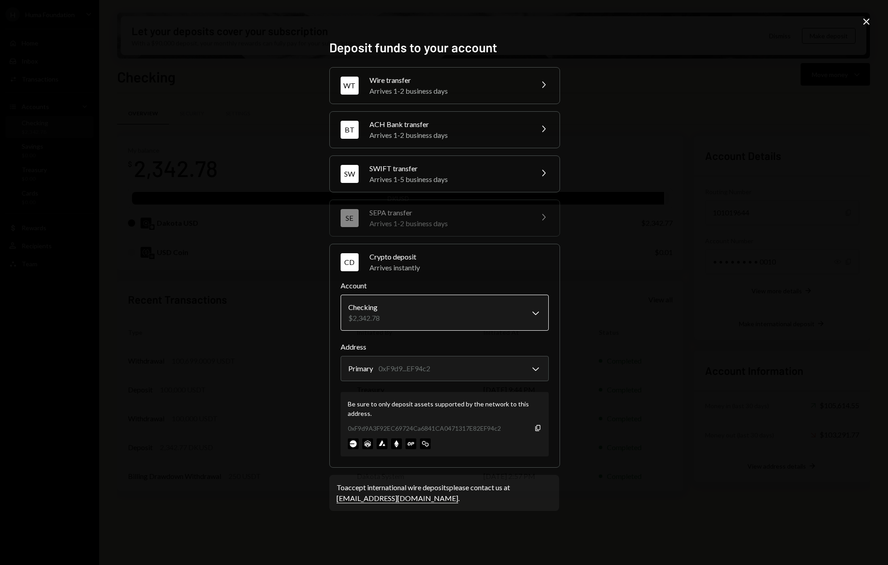
click at [460, 312] on body "H Huma Foundation Caret Down Home Home Inbox Inbox Activities Transactions Acco…" at bounding box center [444, 282] width 888 height 565
click at [403, 309] on body "H Huma Foundation Caret Down Home Home Inbox Inbox Activities Transactions Acco…" at bounding box center [444, 282] width 888 height 565
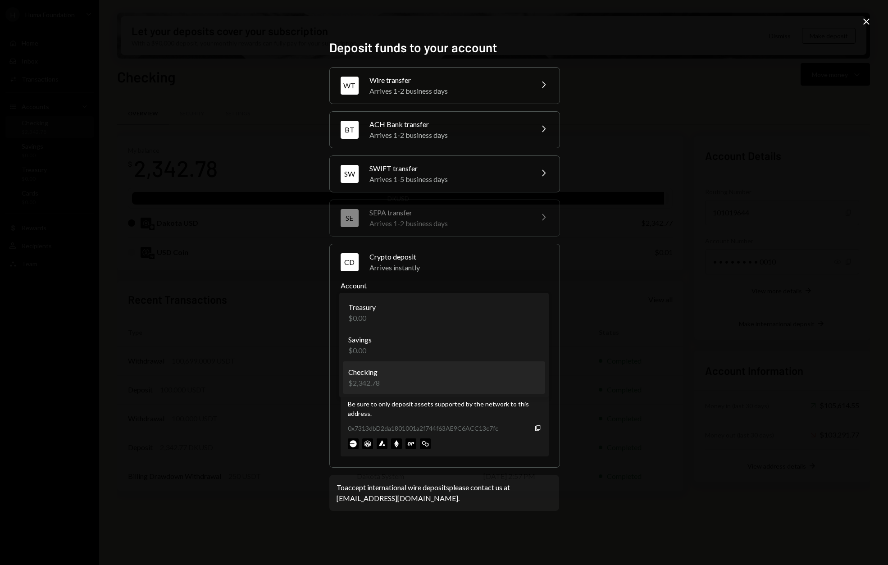
select select "**********"
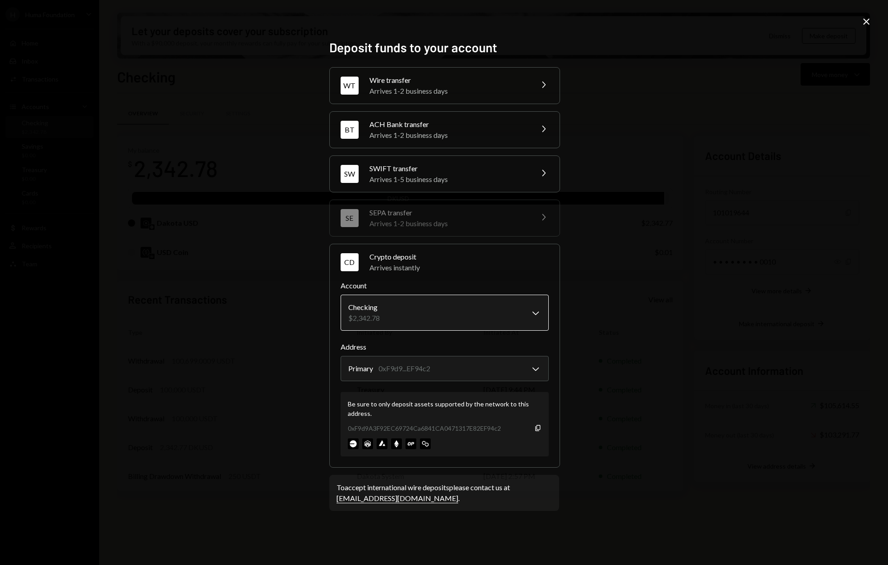
click at [479, 300] on body "H Huma Foundation Caret Down Home Home Inbox Inbox Activities Transactions Acco…" at bounding box center [444, 282] width 888 height 565
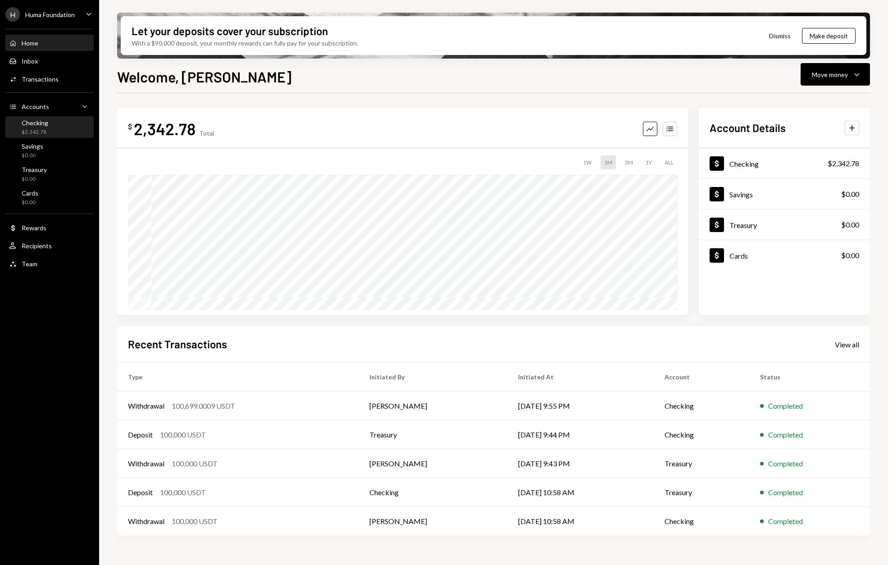
click at [28, 124] on div "Checking" at bounding box center [35, 123] width 27 height 8
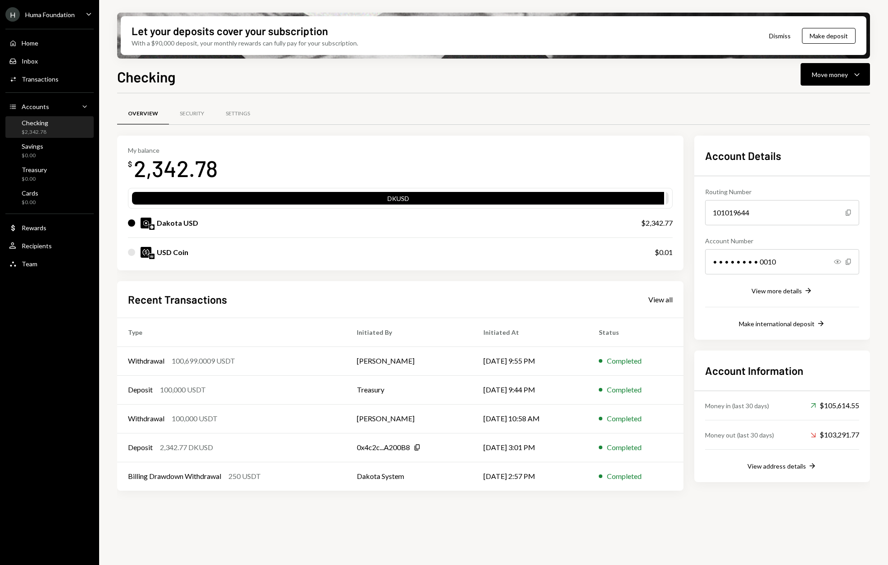
click at [221, 299] on h2 "Recent Transactions" at bounding box center [177, 299] width 99 height 15
click at [660, 297] on div "View all" at bounding box center [660, 299] width 24 height 9
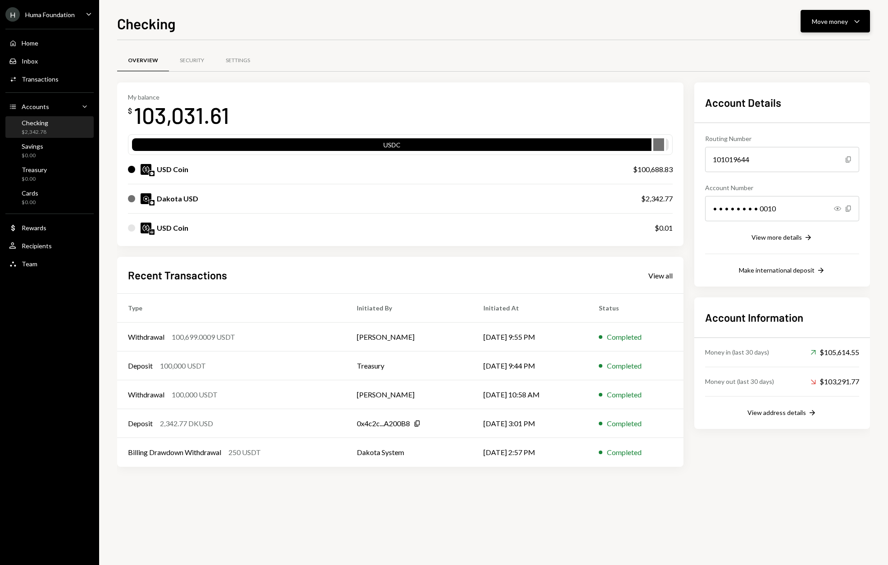
click at [851, 25] on icon "Caret Down" at bounding box center [856, 21] width 11 height 11
click at [797, 112] on div "Swap stablecoins" at bounding box center [828, 116] width 66 height 9
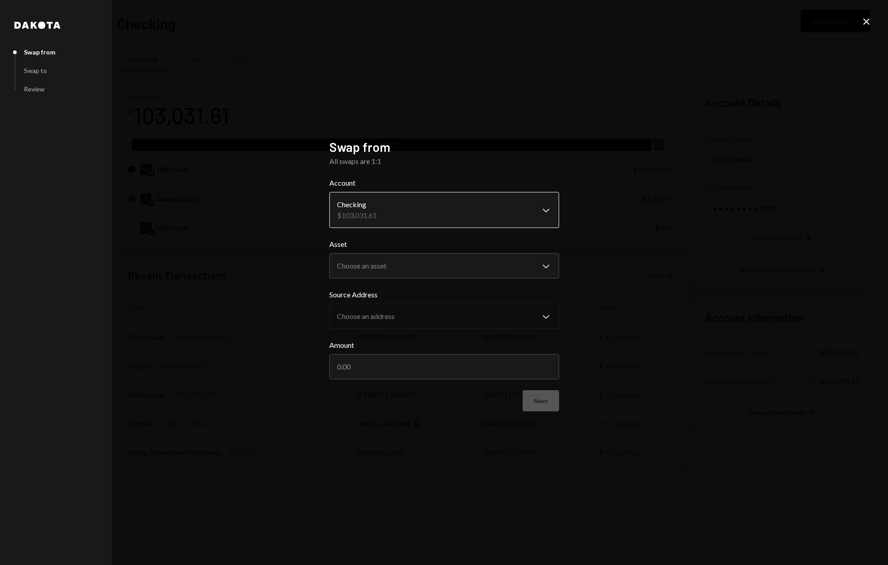
click at [419, 209] on body "H Huma Foundation Caret Down Home Home Inbox Inbox Activities Transactions Acco…" at bounding box center [444, 282] width 888 height 565
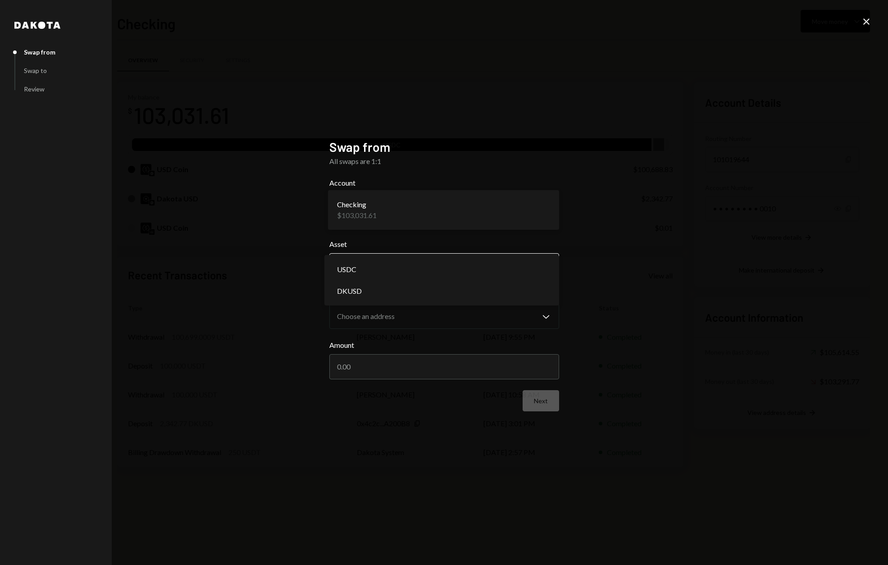
click at [391, 259] on body "H Huma Foundation Caret Down Home Home Inbox Inbox Activities Transactions Acco…" at bounding box center [444, 282] width 888 height 565
select select "****"
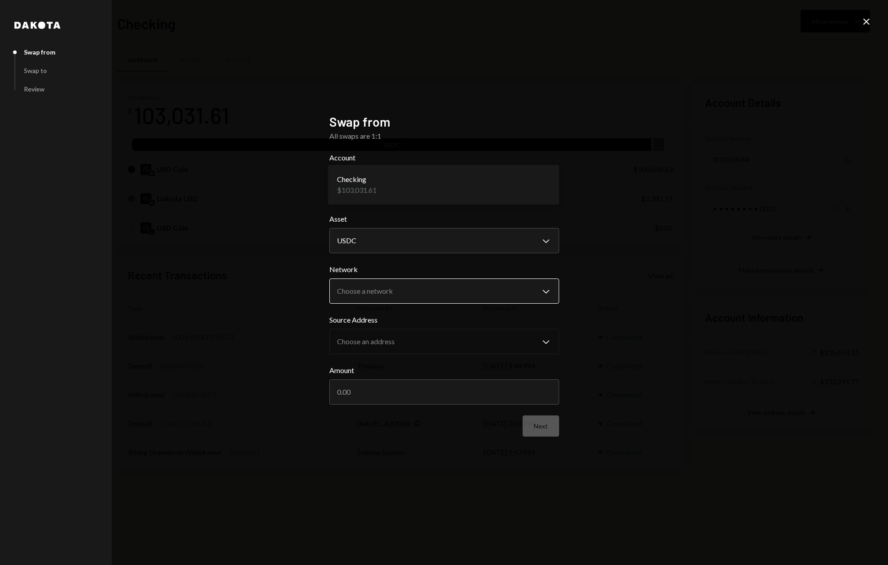
click at [432, 290] on body "H Huma Foundation Caret Down Home Home Inbox Inbox Activities Transactions Acco…" at bounding box center [444, 282] width 888 height 565
select select "**********"
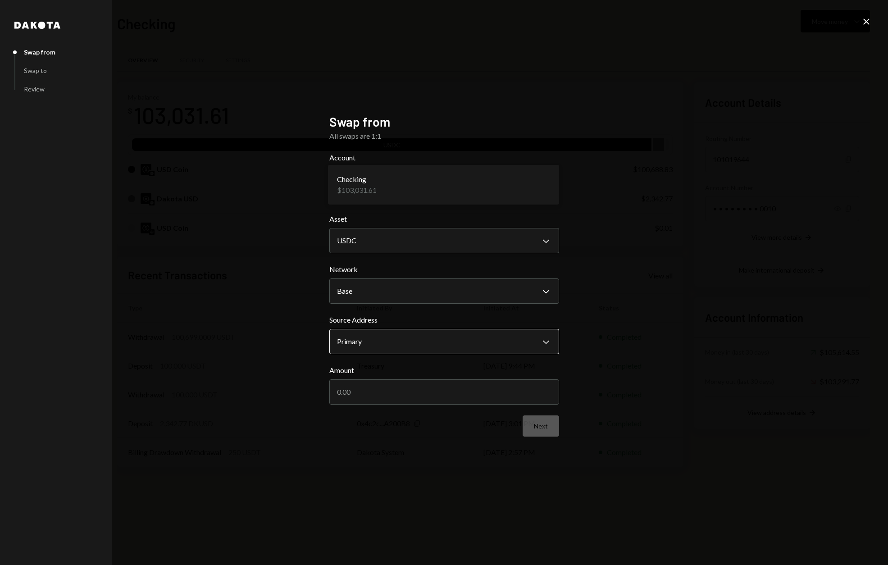
click at [382, 340] on body "H Huma Foundation Caret Down Home Home Inbox Inbox Activities Transactions Acco…" at bounding box center [444, 282] width 888 height 565
click at [256, 378] on div "**********" at bounding box center [444, 282] width 888 height 565
click at [364, 393] on input "Amount" at bounding box center [444, 391] width 230 height 25
click at [368, 395] on input "Amount" at bounding box center [444, 391] width 230 height 25
type input "100000"
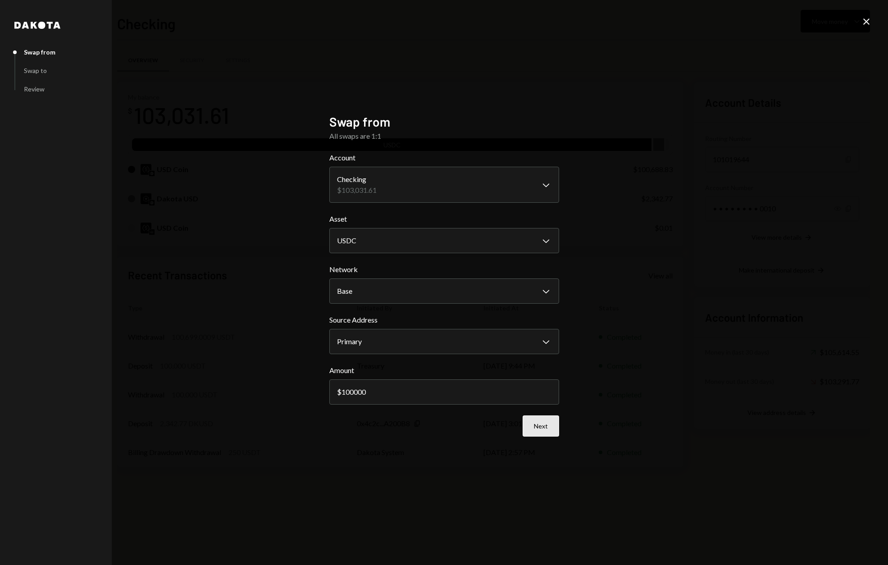
click at [539, 423] on button "Next" at bounding box center [541, 425] width 36 height 21
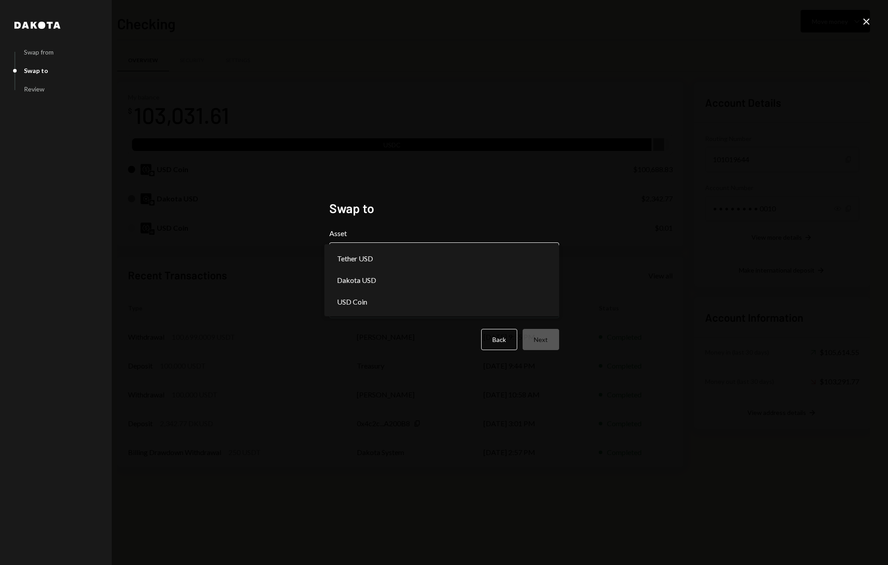
click at [390, 264] on body "H Huma Foundation Caret Down Home Home Inbox Inbox Activities Transactions Acco…" at bounding box center [444, 282] width 888 height 565
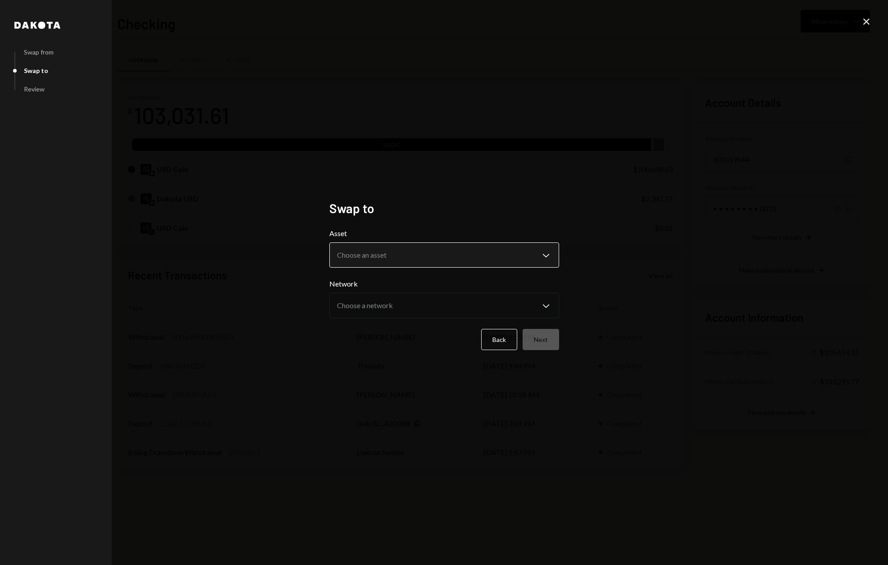
click at [365, 253] on body "H Huma Foundation Caret Down Home Home Inbox Inbox Activities Transactions Acco…" at bounding box center [444, 282] width 888 height 565
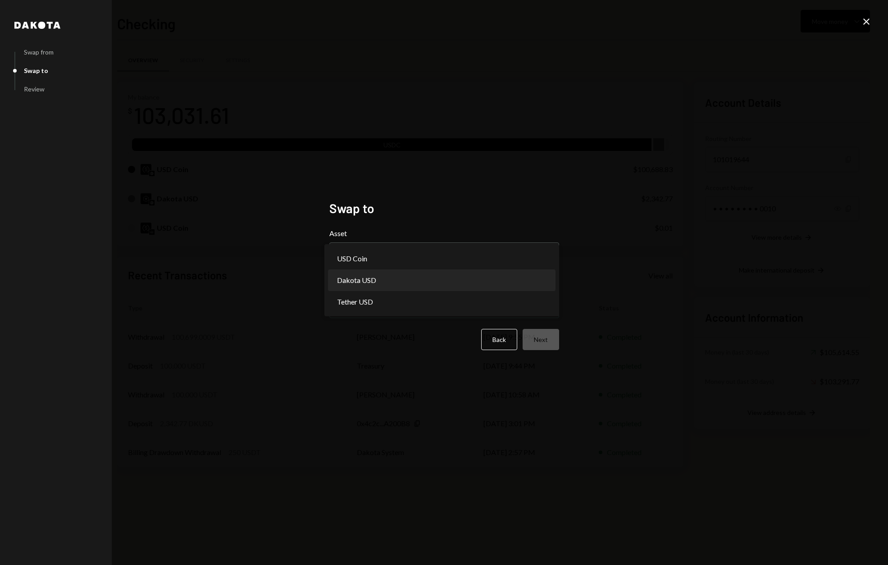
select select "*****"
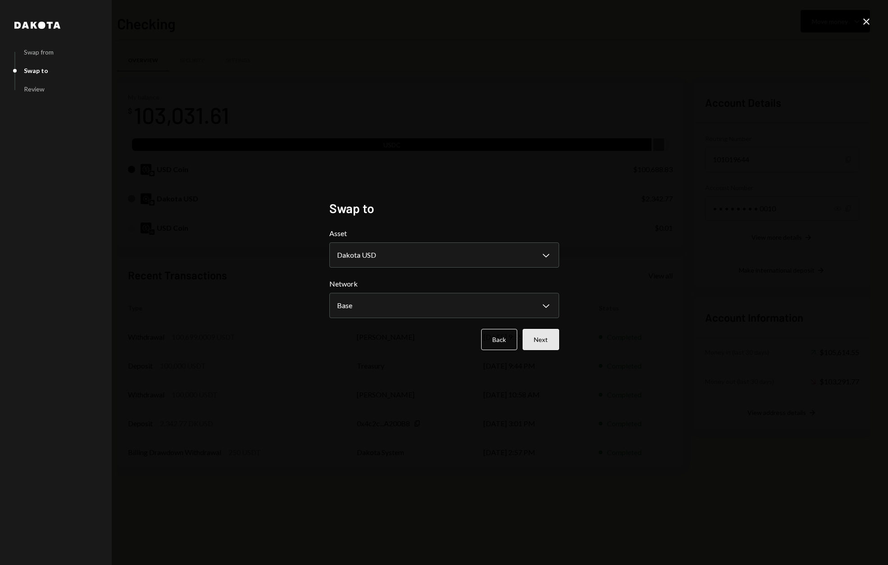
click at [536, 346] on button "Next" at bounding box center [541, 339] width 36 height 21
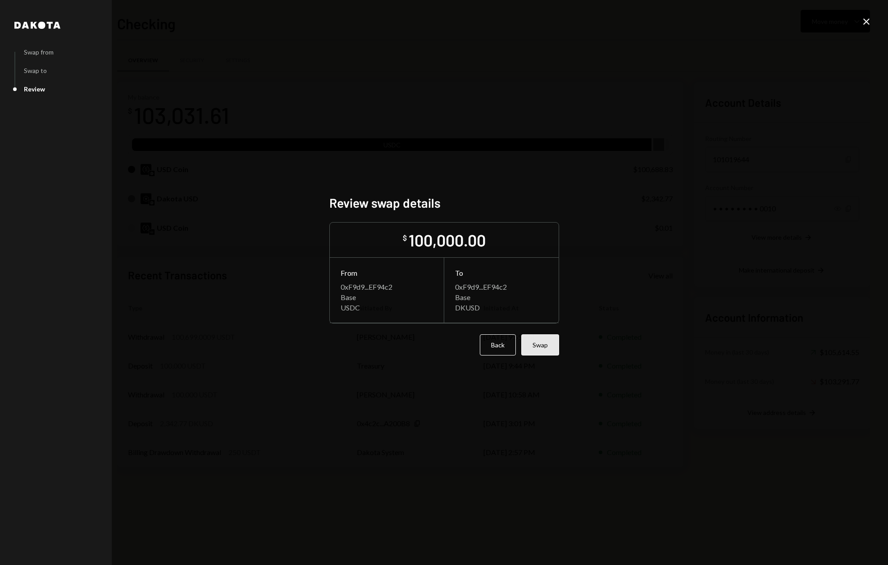
click at [544, 348] on button "Swap" at bounding box center [540, 344] width 38 height 21
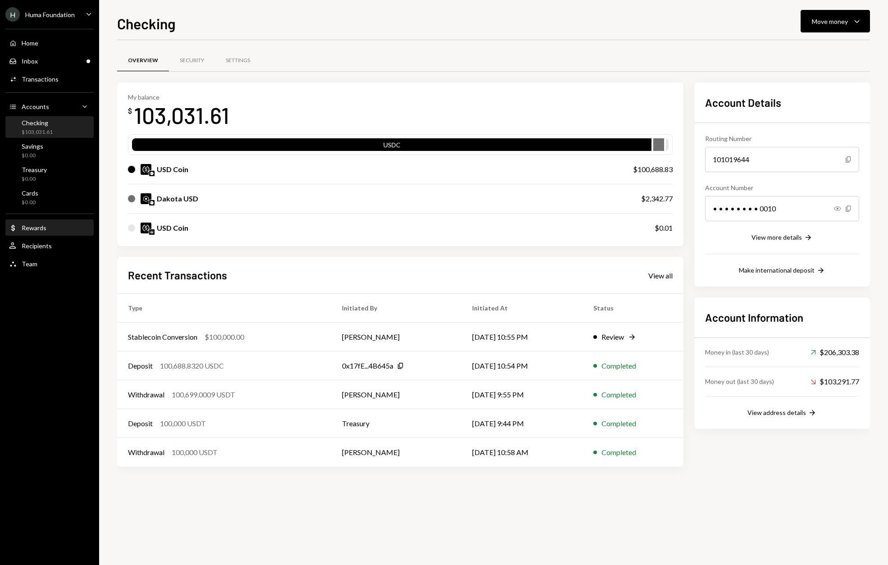
click at [29, 230] on div "Rewards" at bounding box center [34, 228] width 25 height 8
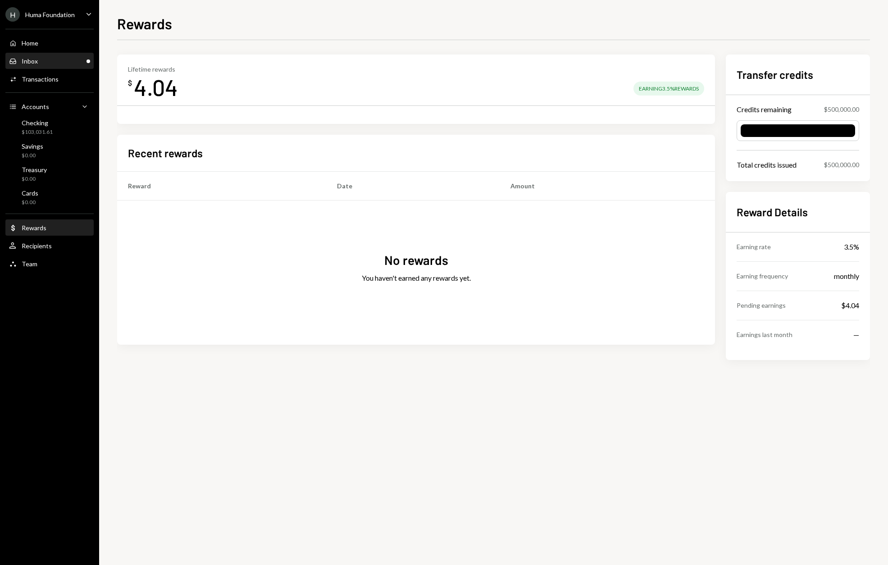
click at [44, 64] on div "Inbox Inbox" at bounding box center [49, 61] width 81 height 8
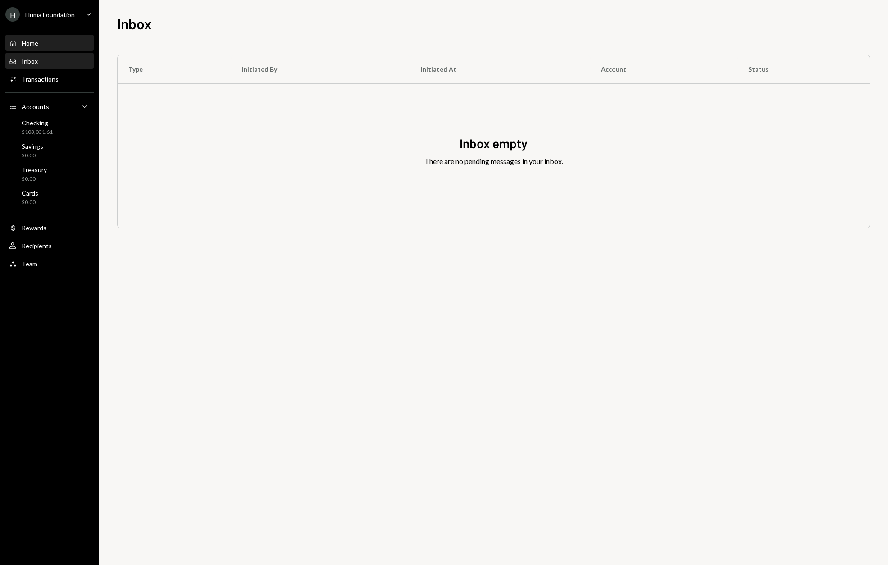
click at [36, 46] on div "Home" at bounding box center [30, 43] width 17 height 8
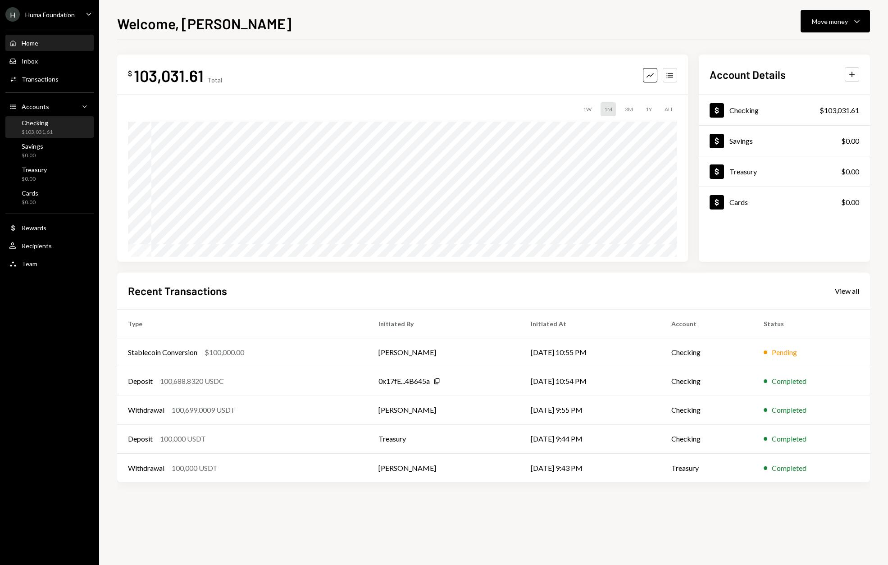
click at [34, 128] on div "$103,031.61" at bounding box center [37, 132] width 31 height 8
